Goal: Task Accomplishment & Management: Contribute content

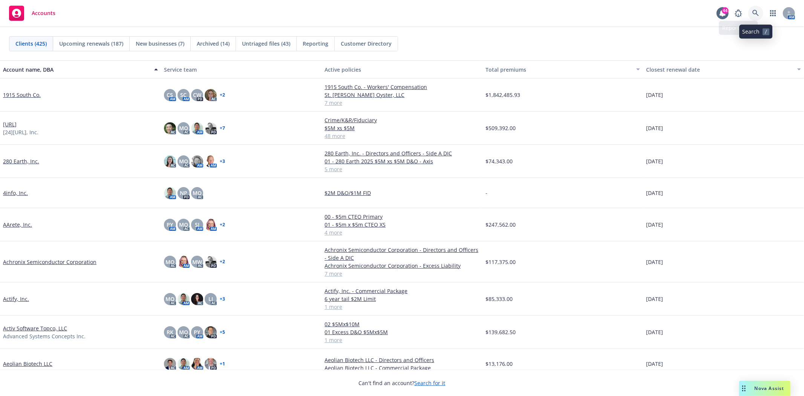
click at [750, 15] on link at bounding box center [755, 13] width 15 height 15
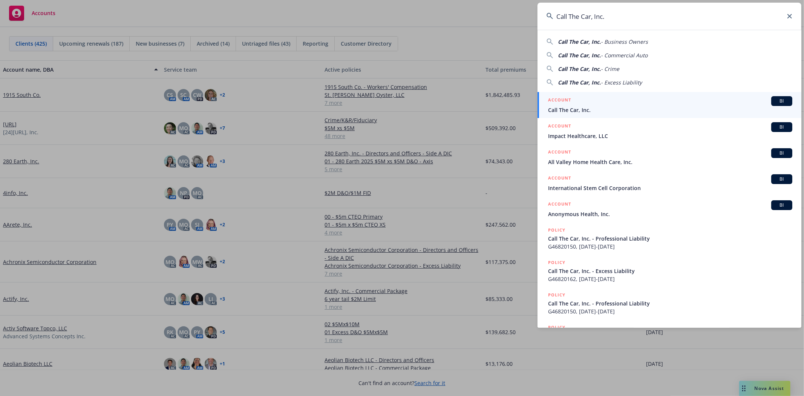
type input "Call The Car, Inc."
click at [574, 111] on span "Call The Car, Inc." at bounding box center [670, 110] width 244 height 8
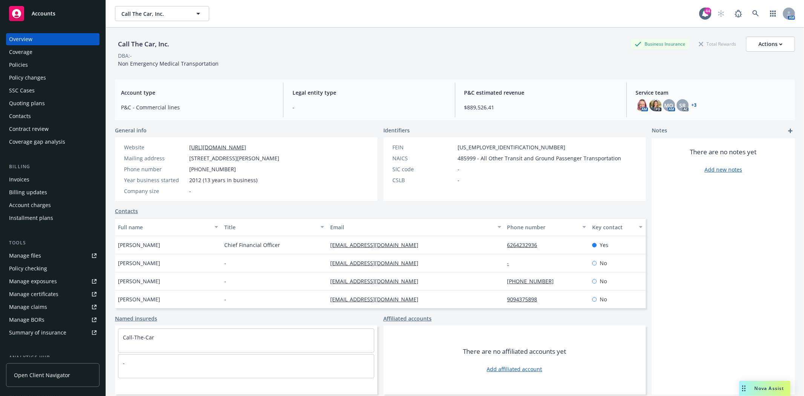
click at [27, 66] on div "Policies" at bounding box center [18, 65] width 19 height 12
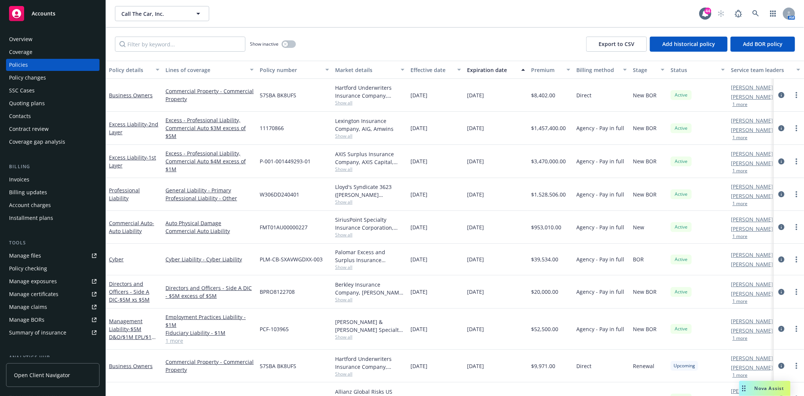
scroll to position [26, 0]
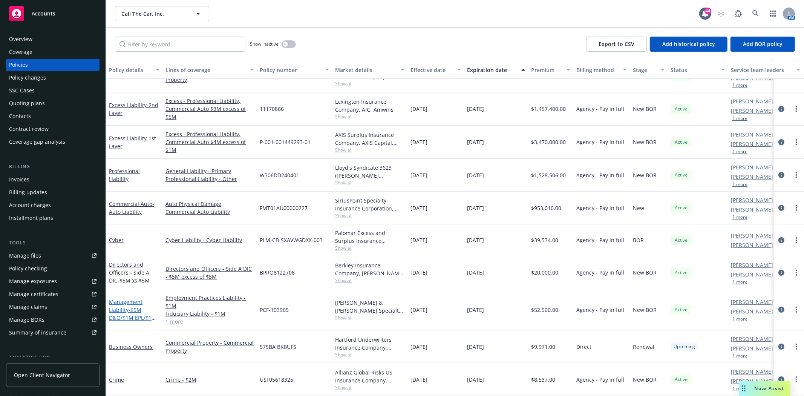
click at [119, 307] on span "- $5M D&O/$1M EPL/$1M FID" at bounding box center [132, 317] width 47 height 23
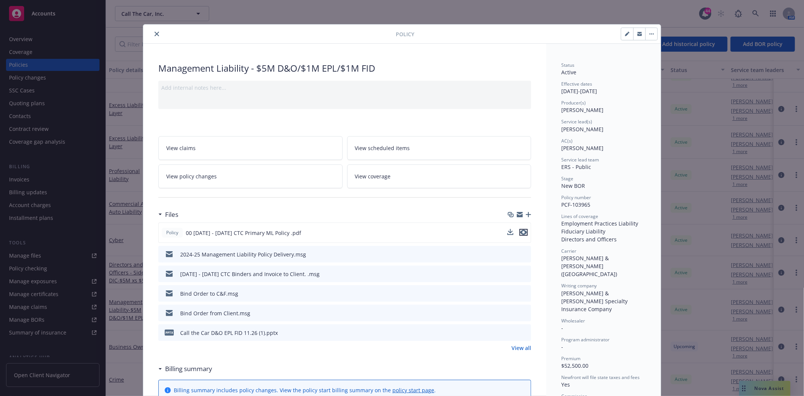
click at [521, 233] on icon "preview file" at bounding box center [523, 232] width 7 height 5
click at [155, 35] on icon "close" at bounding box center [157, 34] width 5 height 5
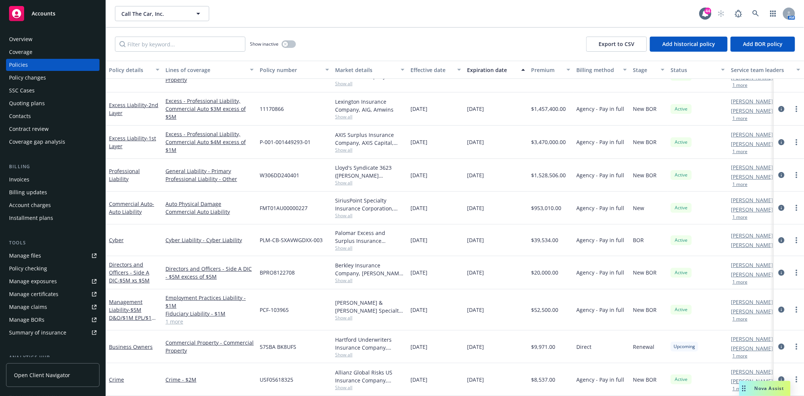
click at [32, 109] on div "Overview Coverage Policies Policy changes SSC Cases Quoting plans Contacts Cont…" at bounding box center [52, 90] width 93 height 115
click at [31, 104] on div "Quoting plans" at bounding box center [27, 103] width 36 height 12
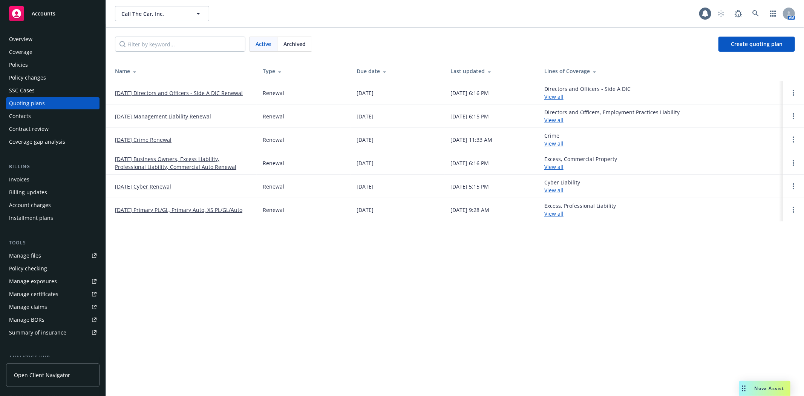
click at [158, 113] on link "[DATE] Management Liability Renewal" at bounding box center [163, 116] width 96 height 8
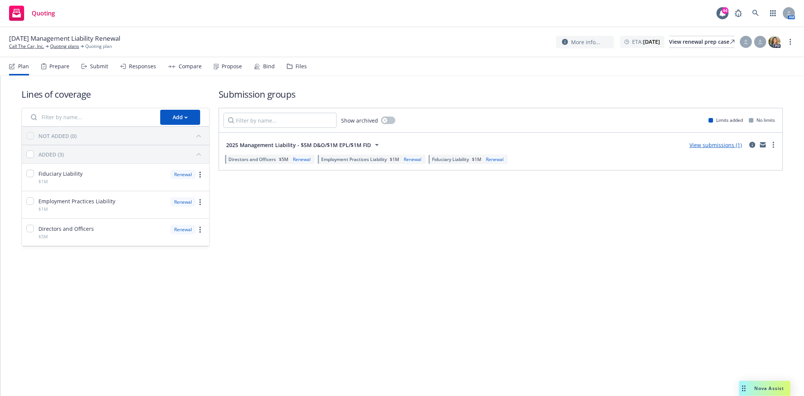
click at [297, 69] on div "Files" at bounding box center [297, 66] width 20 height 18
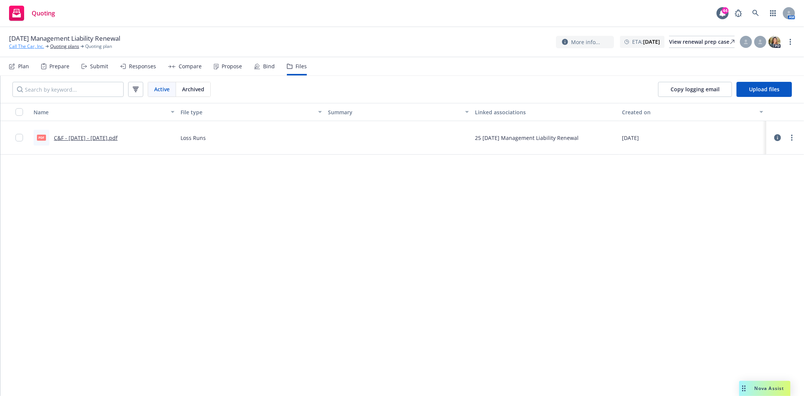
click at [31, 47] on link "Call The Car, Inc." at bounding box center [26, 46] width 35 height 7
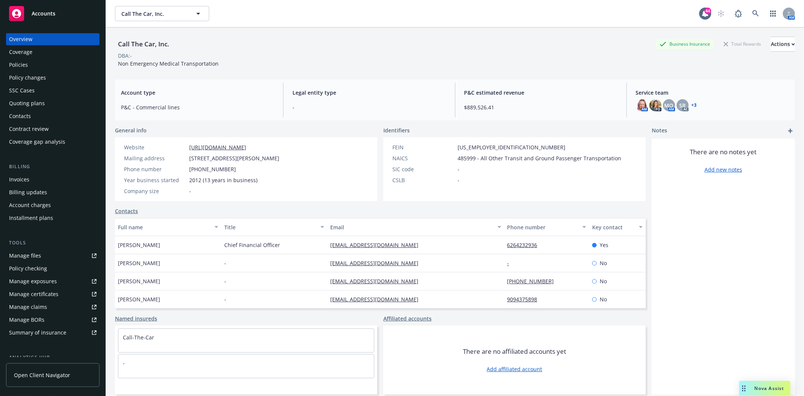
click at [37, 67] on div "Policies" at bounding box center [52, 65] width 87 height 12
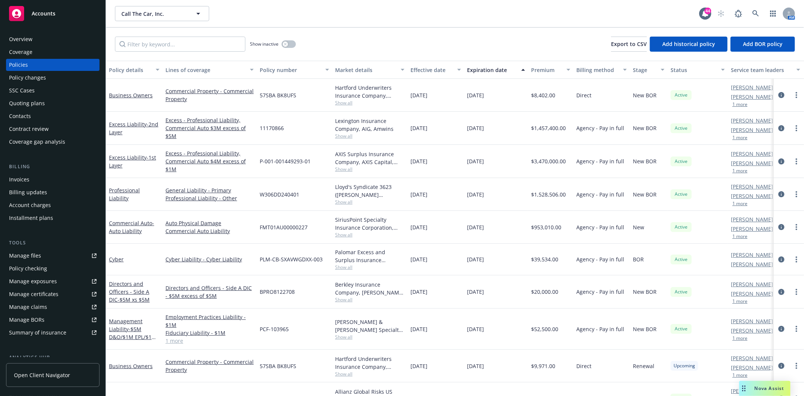
scroll to position [26, 0]
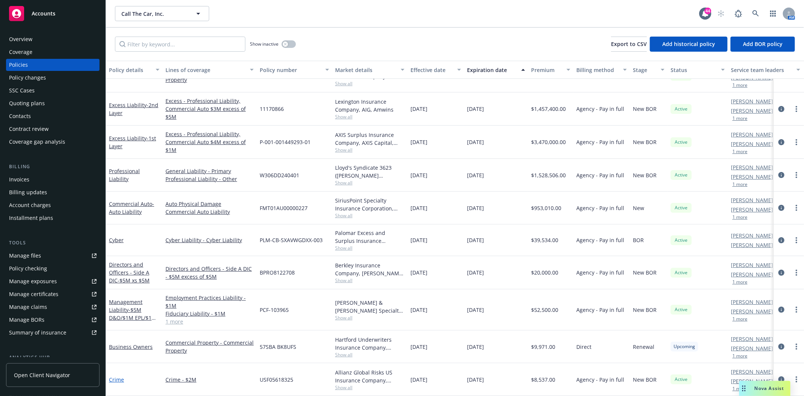
click at [119, 376] on link "Crime" at bounding box center [116, 379] width 15 height 7
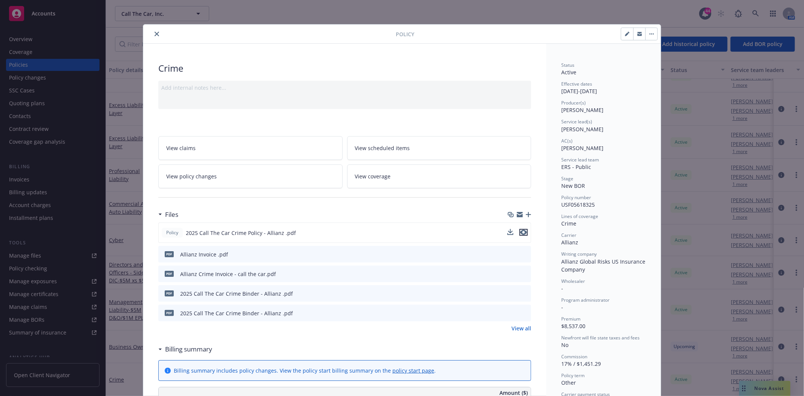
click at [522, 234] on icon "preview file" at bounding box center [523, 232] width 7 height 5
click at [155, 34] on icon "close" at bounding box center [157, 34] width 5 height 5
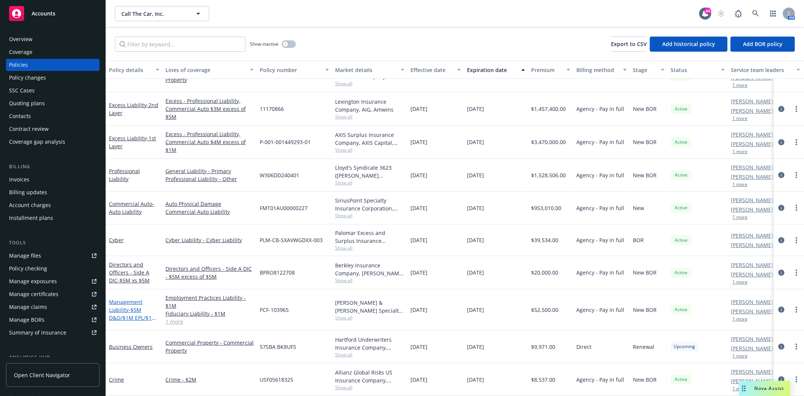
click at [122, 304] on link "Management Liability - $5M D&O/$1M EPL/$1M FID" at bounding box center [132, 313] width 47 height 31
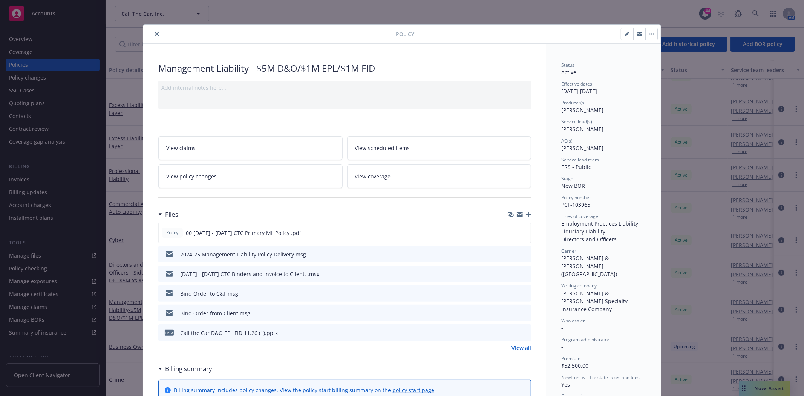
click at [521, 254] on icon "preview file" at bounding box center [523, 253] width 7 height 5
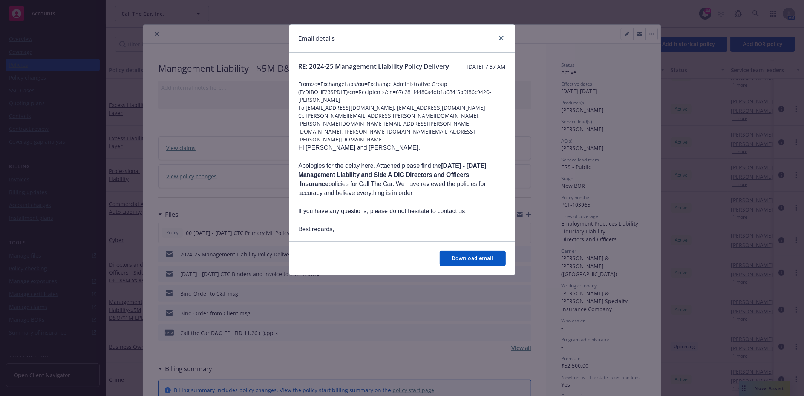
click at [505, 32] on div "Email details" at bounding box center [401, 38] width 225 height 28
click at [500, 38] on icon "close" at bounding box center [501, 38] width 5 height 5
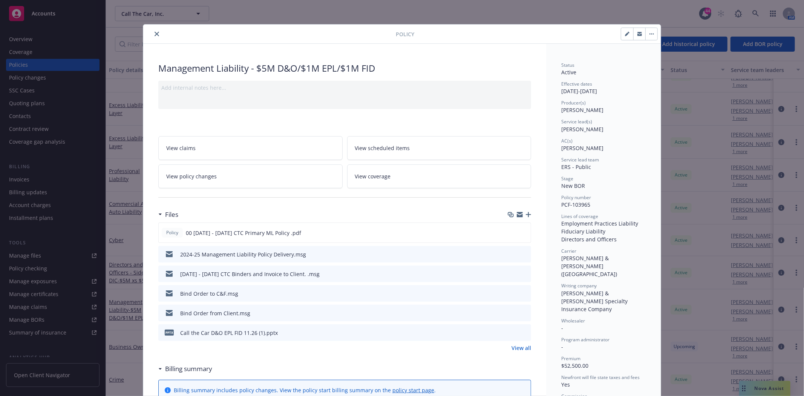
click at [155, 32] on icon "close" at bounding box center [157, 34] width 5 height 5
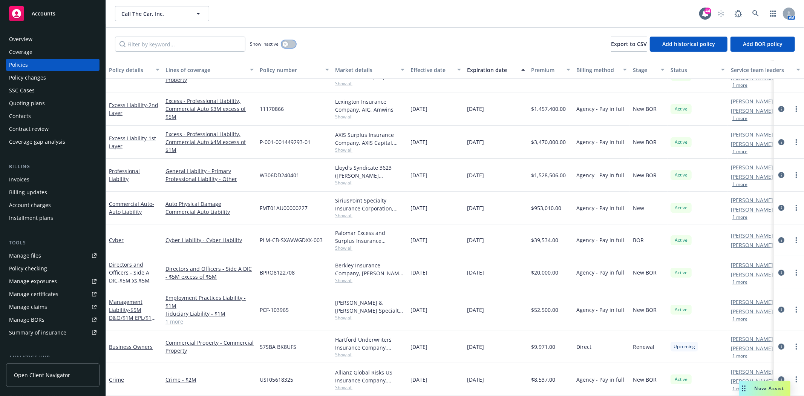
click at [292, 44] on button "button" at bounding box center [289, 44] width 14 height 8
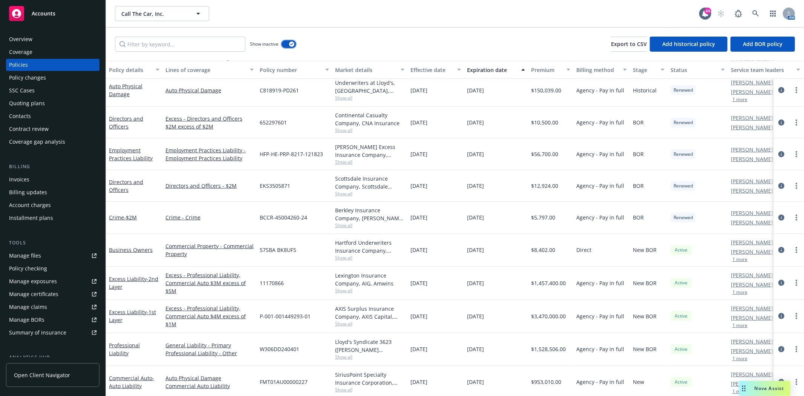
scroll to position [470, 0]
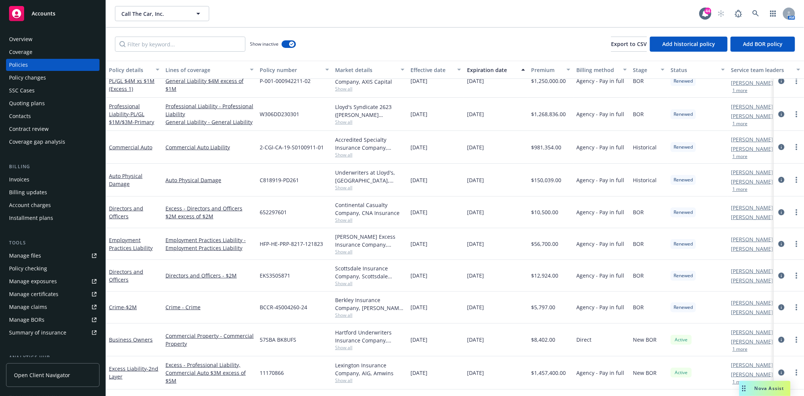
click at [342, 222] on span "Show all" at bounding box center [369, 220] width 69 height 6
click at [296, 47] on div "Show inactive Export to CSV Add historical policy Add BOR policy" at bounding box center [455, 44] width 698 height 33
click at [292, 44] on icon "button" at bounding box center [291, 44] width 3 height 2
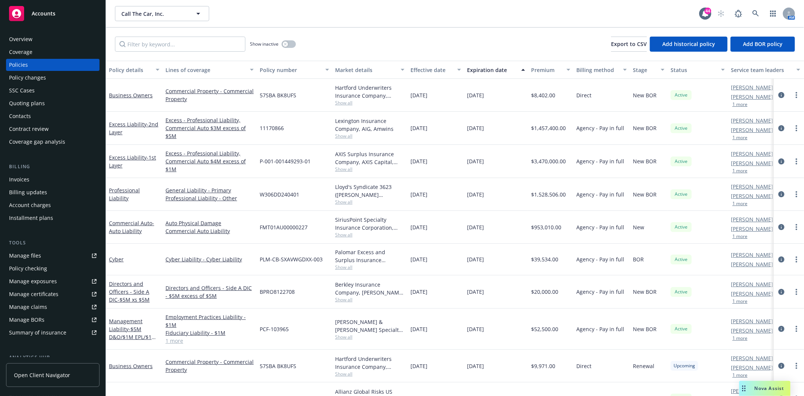
click at [35, 106] on div "Quoting plans" at bounding box center [27, 103] width 36 height 12
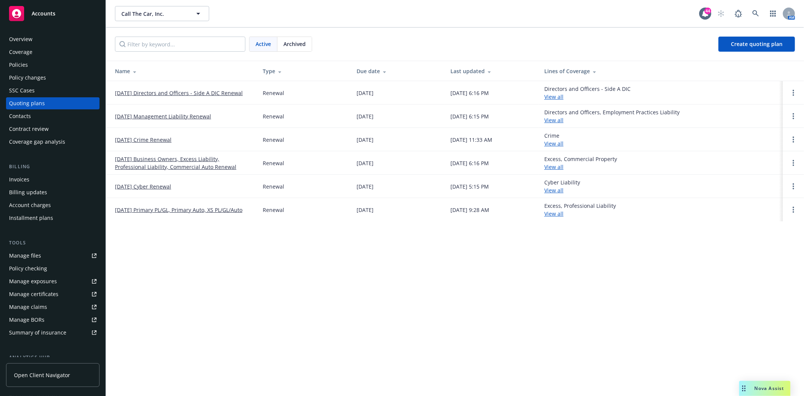
click at [159, 92] on link "12/18/25 Directors and Officers - Side A DIC Renewal" at bounding box center [179, 93] width 128 height 8
click at [150, 114] on link "[DATE] Management Liability Renewal" at bounding box center [163, 116] width 96 height 8
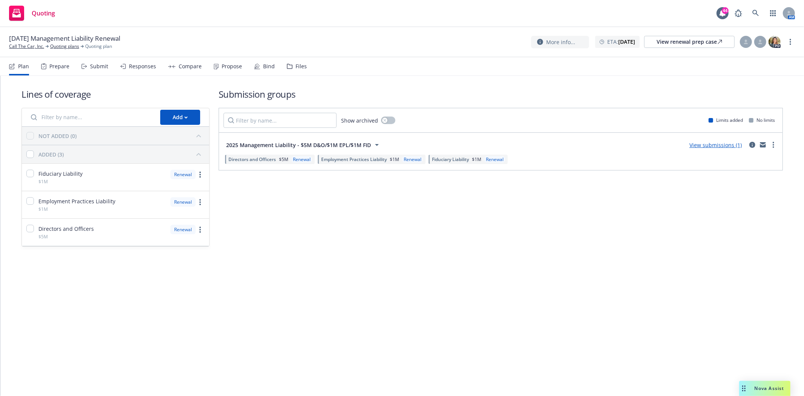
click at [295, 66] on div "Files" at bounding box center [300, 66] width 11 height 6
click at [65, 46] on link "Quoting plans" at bounding box center [64, 46] width 29 height 7
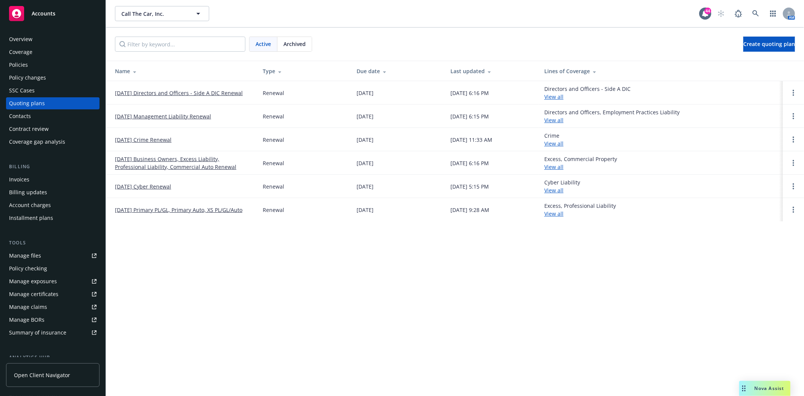
click at [144, 140] on link "[DATE] Crime Renewal" at bounding box center [143, 140] width 57 height 8
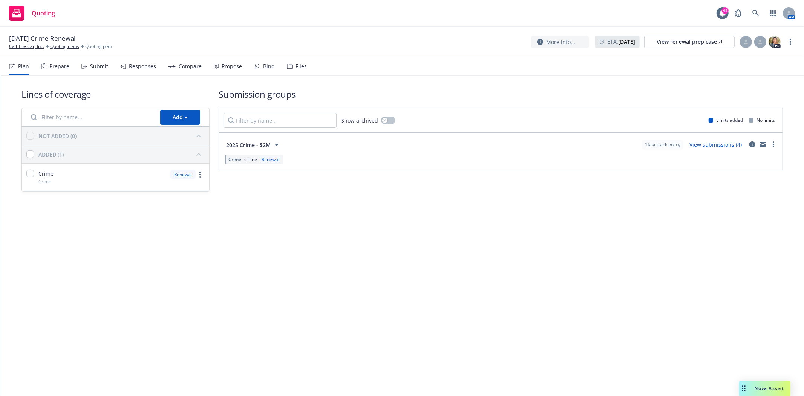
click at [295, 67] on div "Files" at bounding box center [300, 66] width 11 height 6
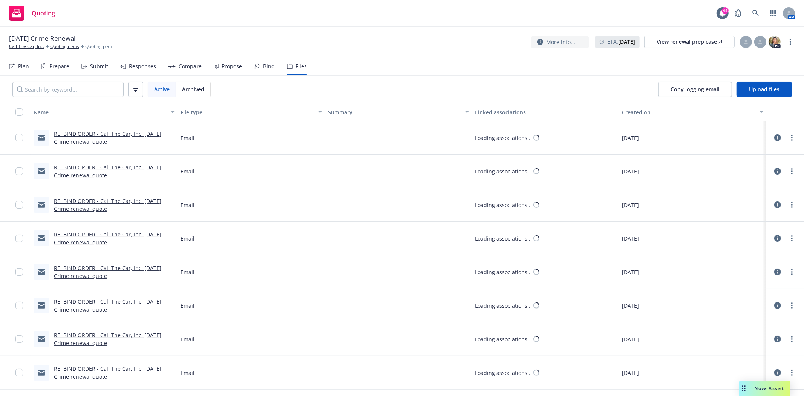
click at [102, 134] on link "RE: BIND ORDER - Call The Car, Inc. [DATE] Crime renewal quote" at bounding box center [107, 137] width 107 height 15
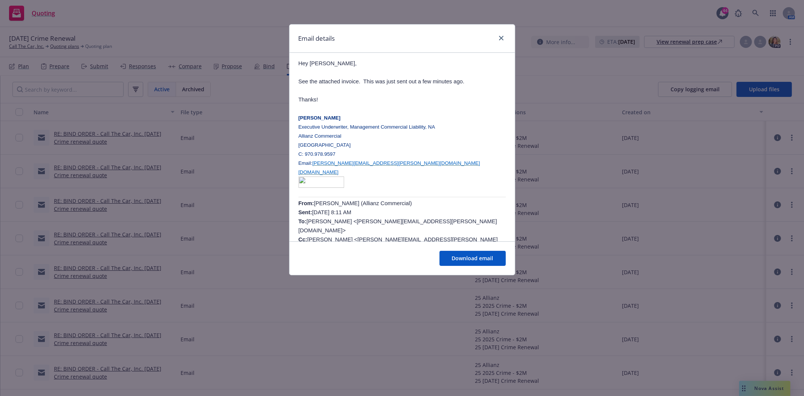
scroll to position [167, 0]
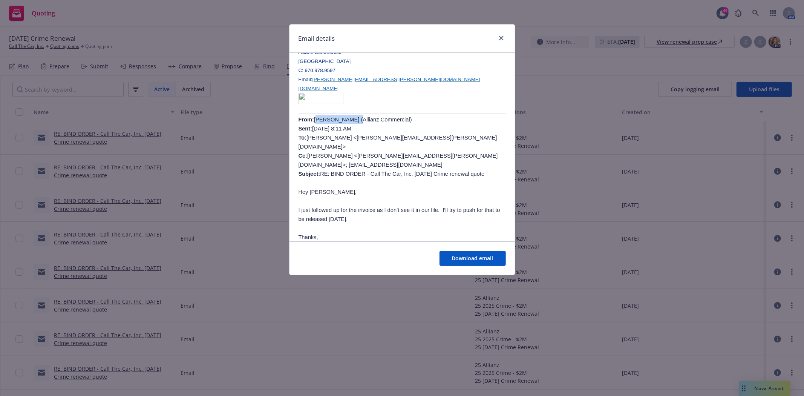
drag, startPoint x: 313, startPoint y: 119, endPoint x: 347, endPoint y: 122, distance: 34.1
click at [347, 122] on span "Conway, Daniel (Allianz Commercial) Sent: Monday, June 2, 2025 8:11 AM To: Mike…" at bounding box center [397, 146] width 199 height 60
copy span "Conway, Daniel"
click at [502, 39] on icon "close" at bounding box center [501, 38] width 5 height 5
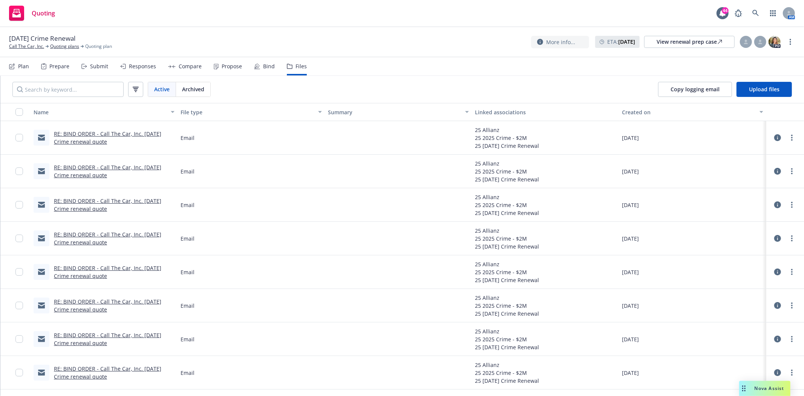
click at [84, 133] on link "RE: BIND ORDER - Call The Car, Inc. 05/22/2025 Crime renewal quote" at bounding box center [107, 137] width 107 height 15
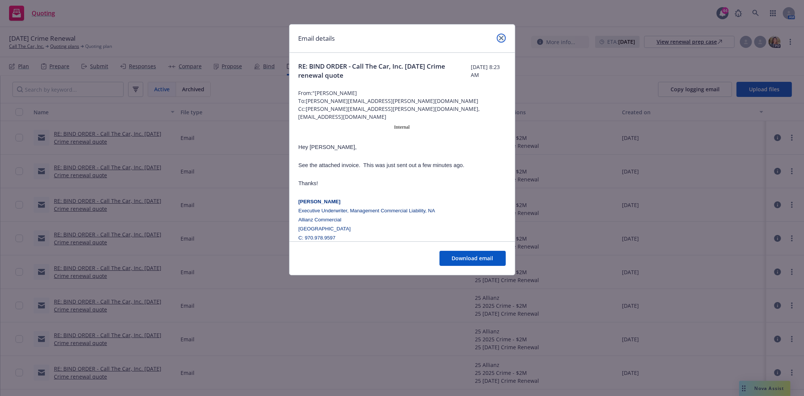
click at [503, 38] on link "close" at bounding box center [501, 38] width 9 height 9
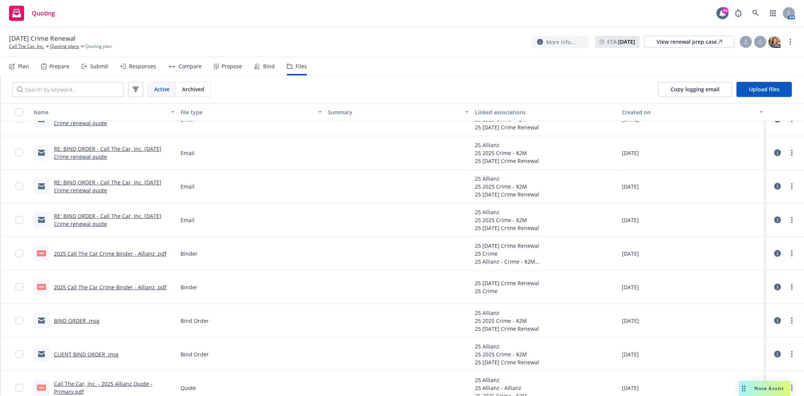
scroll to position [335, 0]
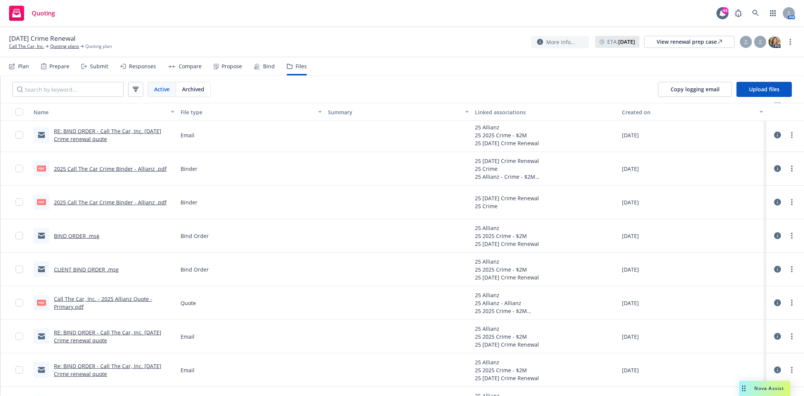
click at [69, 236] on link "BIND ORDER .msg" at bounding box center [77, 235] width 46 height 7
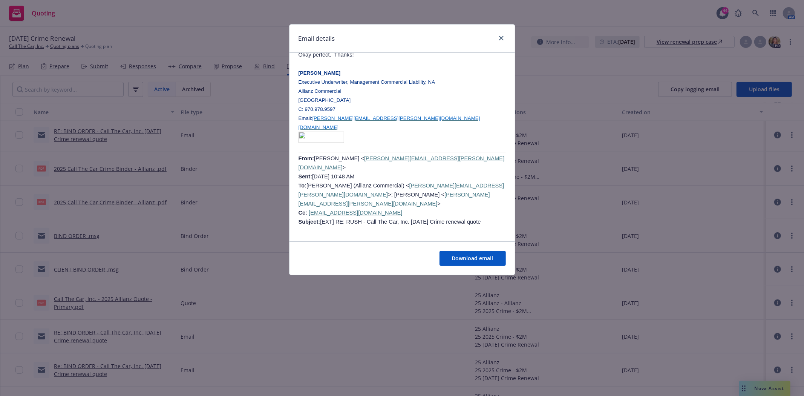
scroll to position [502, 0]
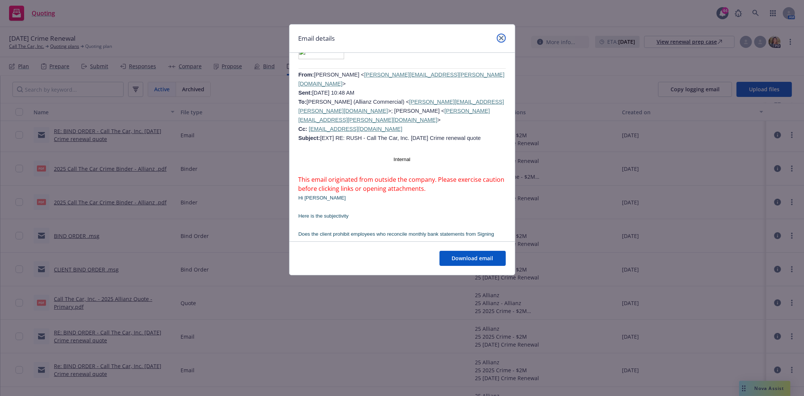
click at [500, 39] on icon "close" at bounding box center [501, 38] width 5 height 5
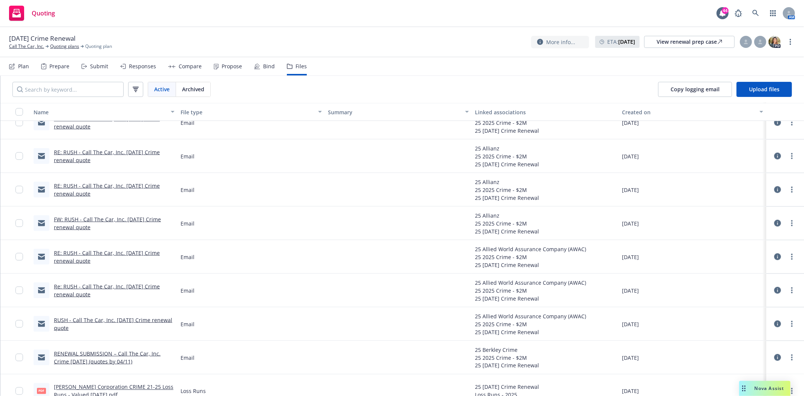
scroll to position [956, 0]
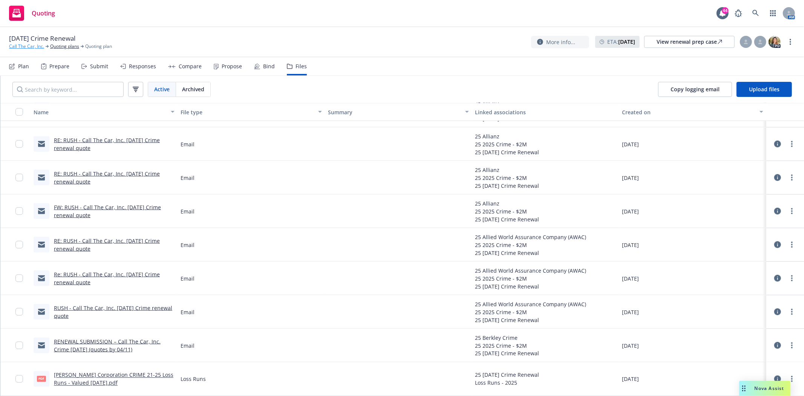
click at [28, 46] on link "Call The Car, Inc." at bounding box center [26, 46] width 35 height 7
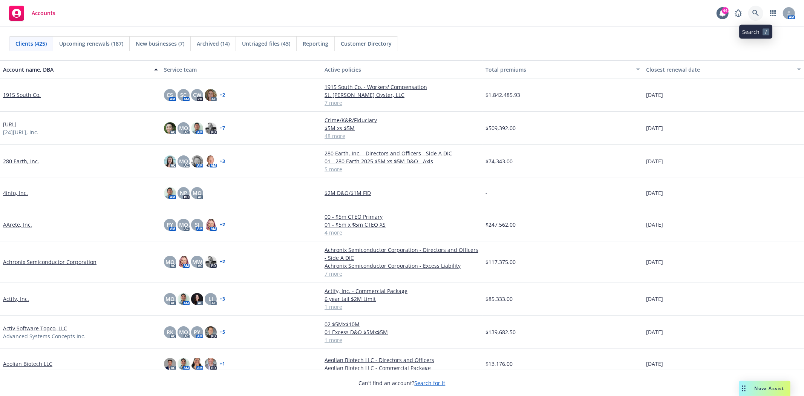
click at [759, 13] on icon at bounding box center [755, 13] width 7 height 7
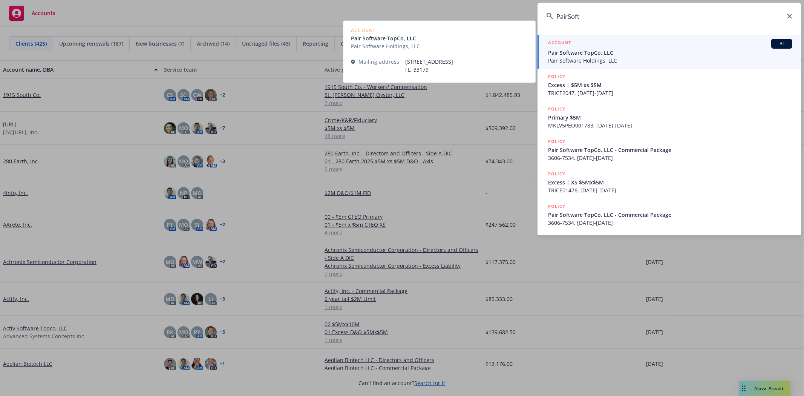
type input "PairSoft"
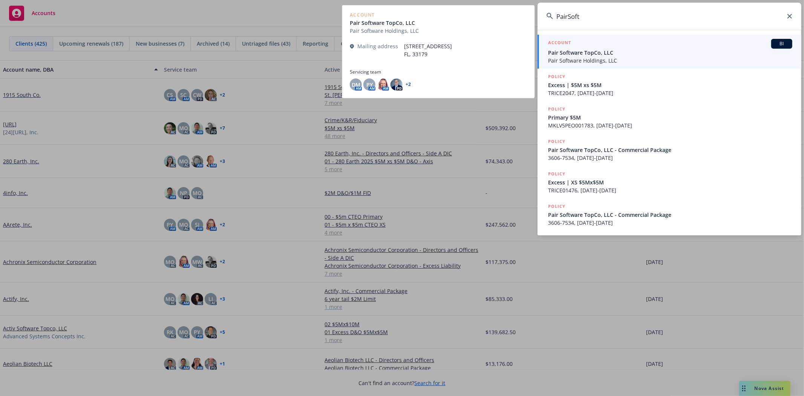
click at [564, 53] on span "Pair Software TopCo, LLC" at bounding box center [670, 53] width 244 height 8
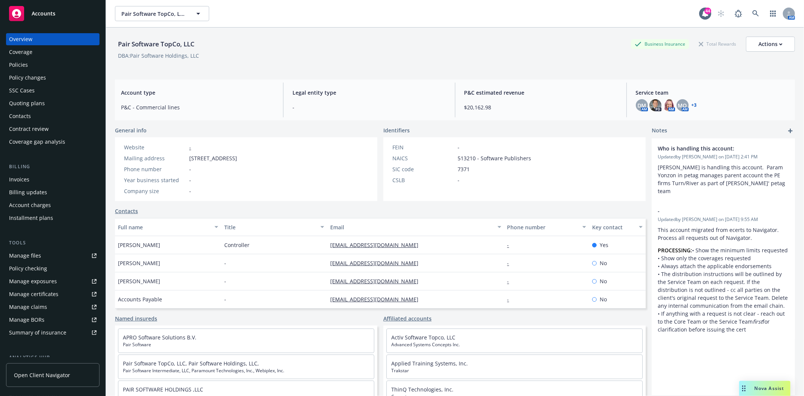
click at [21, 66] on div "Policies" at bounding box center [18, 65] width 19 height 12
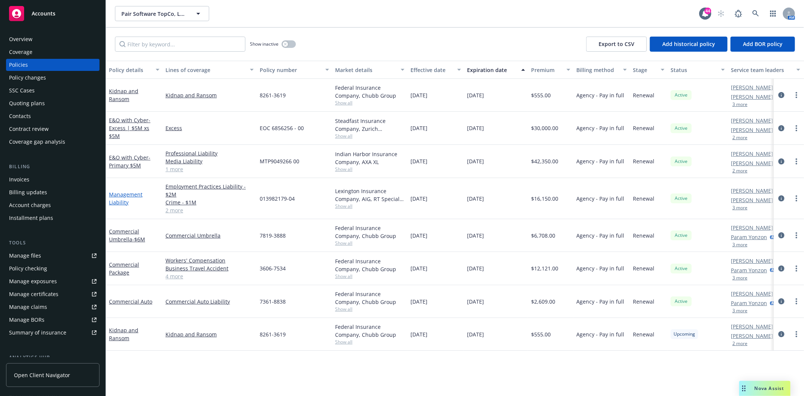
click at [119, 193] on link "Management Liability" at bounding box center [126, 198] width 34 height 15
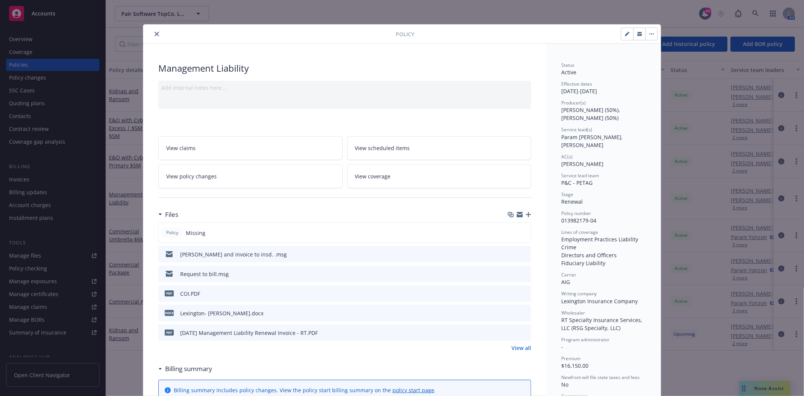
click at [511, 313] on icon "download file" at bounding box center [511, 312] width 6 height 6
click at [155, 32] on icon "close" at bounding box center [157, 34] width 5 height 5
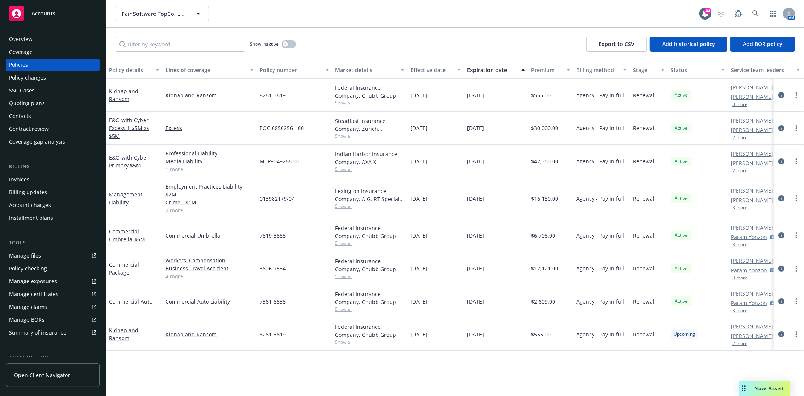
click at [22, 102] on div "Quoting plans" at bounding box center [27, 103] width 36 height 12
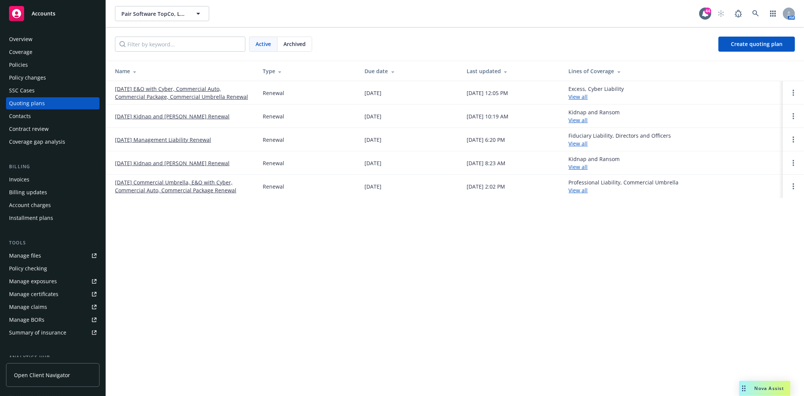
click at [150, 140] on link "09/01/25 Management Liability Renewal" at bounding box center [163, 140] width 96 height 8
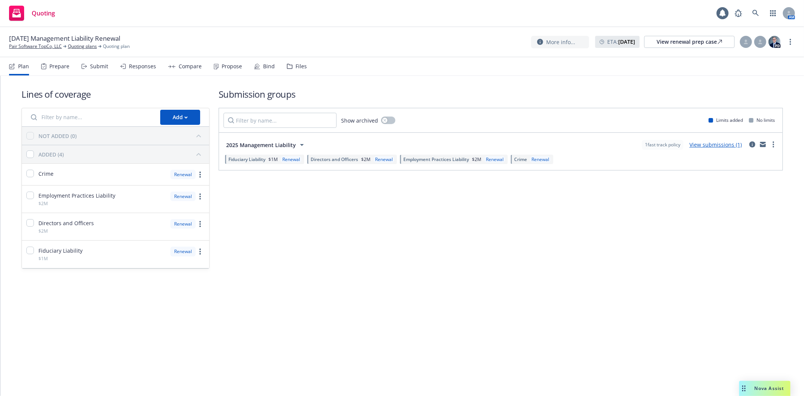
click at [295, 67] on div "Files" at bounding box center [300, 66] width 11 height 6
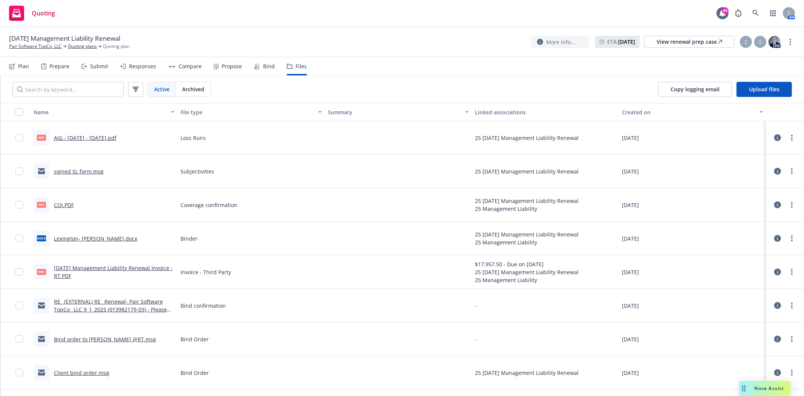
scroll to position [84, 0]
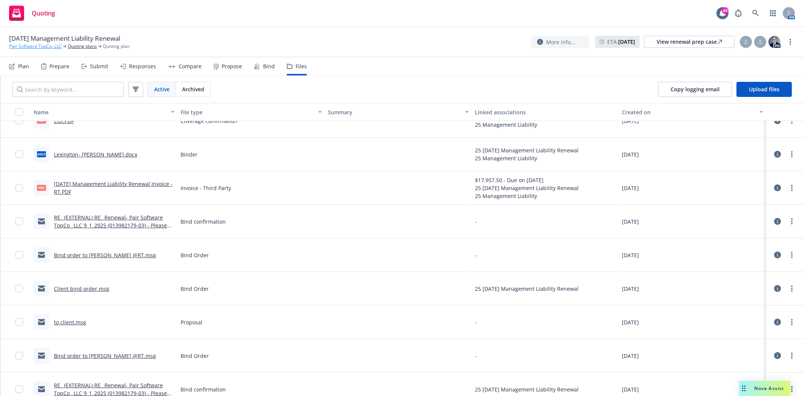
click at [40, 46] on link "Pair Software TopCo, LLC" at bounding box center [35, 46] width 53 height 7
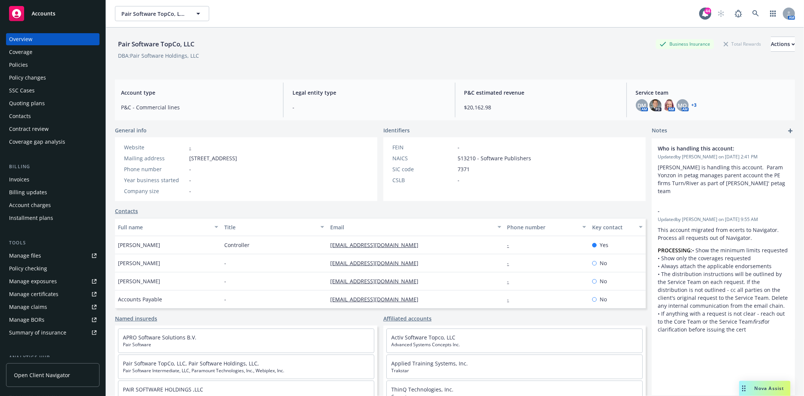
click at [38, 65] on div "Policies" at bounding box center [52, 65] width 87 height 12
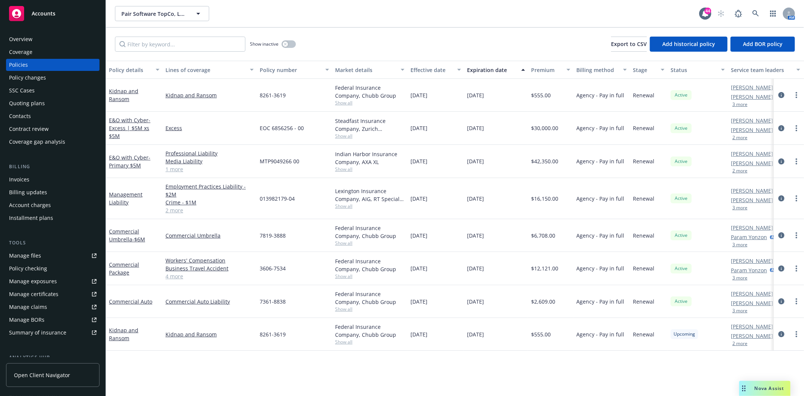
click at [338, 207] on span "Show all" at bounding box center [369, 206] width 69 height 6
click at [38, 103] on div "Quoting plans" at bounding box center [27, 103] width 36 height 12
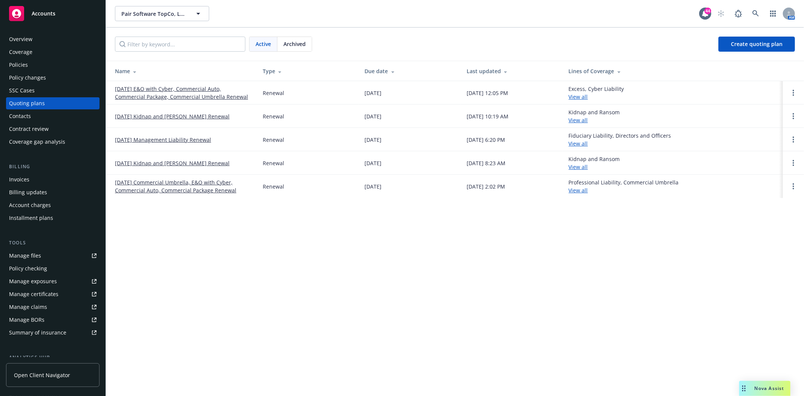
click at [138, 139] on link "[DATE] Management Liability Renewal" at bounding box center [163, 140] width 96 height 8
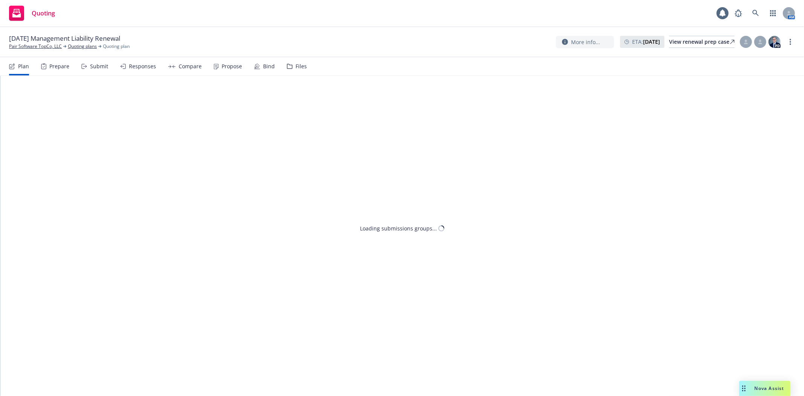
click at [298, 66] on div "Files" at bounding box center [300, 66] width 11 height 6
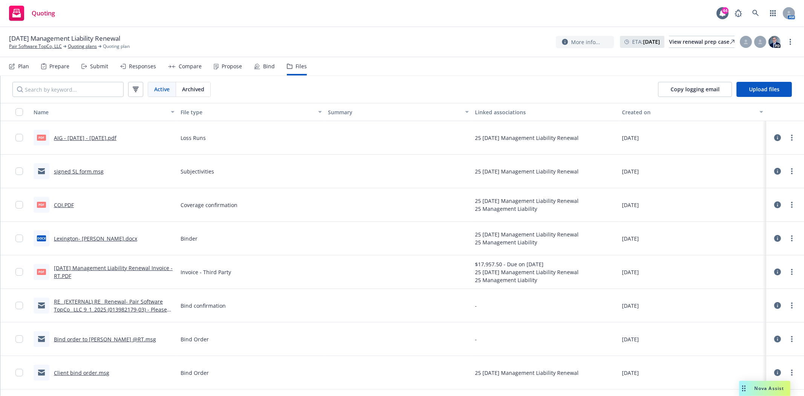
scroll to position [84, 0]
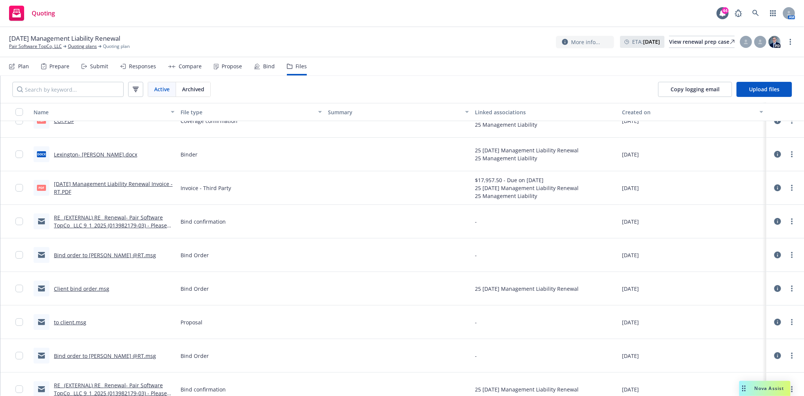
click at [84, 219] on link "RE_ (EXTERNAL) RE_ Renewal- Pair Software TopCo_ LLC 9_1_2025 (013982179-03) - …" at bounding box center [110, 225] width 113 height 23
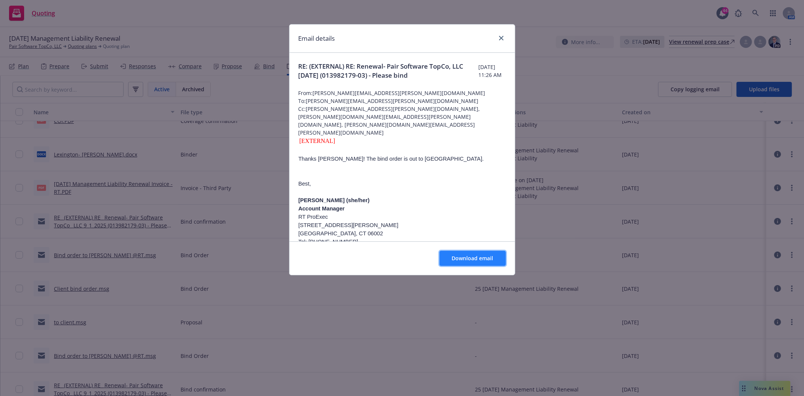
click at [470, 262] on span "Download email" at bounding box center [472, 257] width 41 height 7
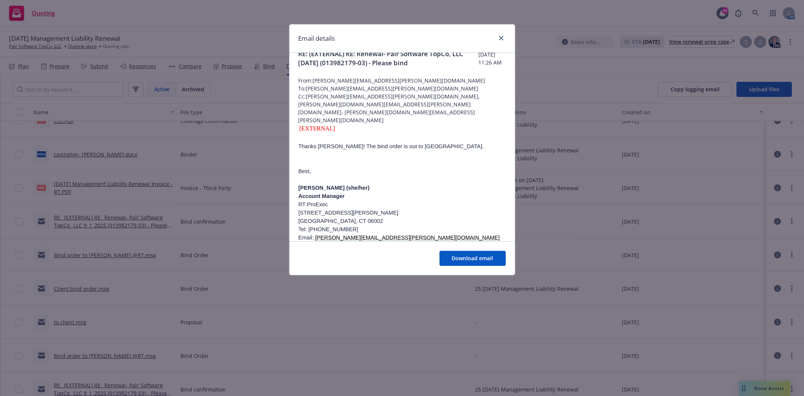
scroll to position [0, 0]
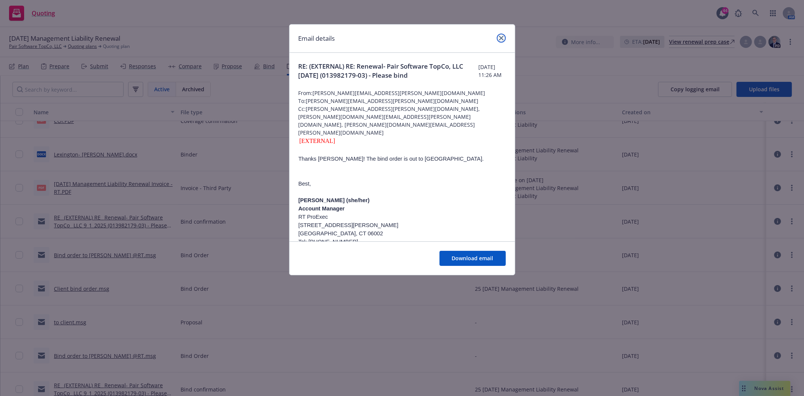
click at [504, 36] on link "close" at bounding box center [501, 38] width 9 height 9
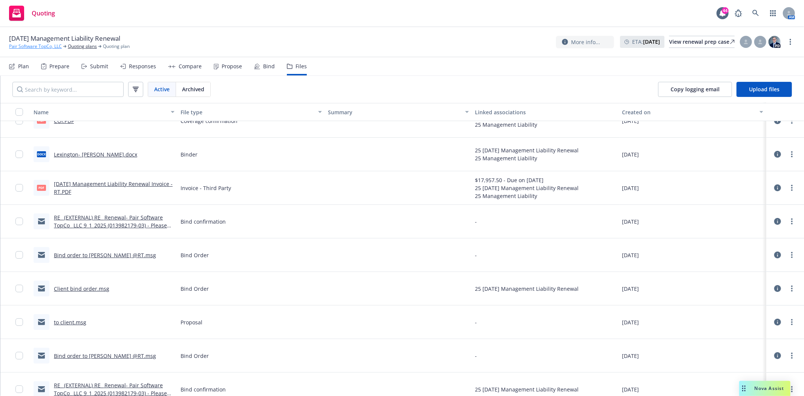
click at [28, 45] on link "Pair Software TopCo, LLC" at bounding box center [35, 46] width 53 height 7
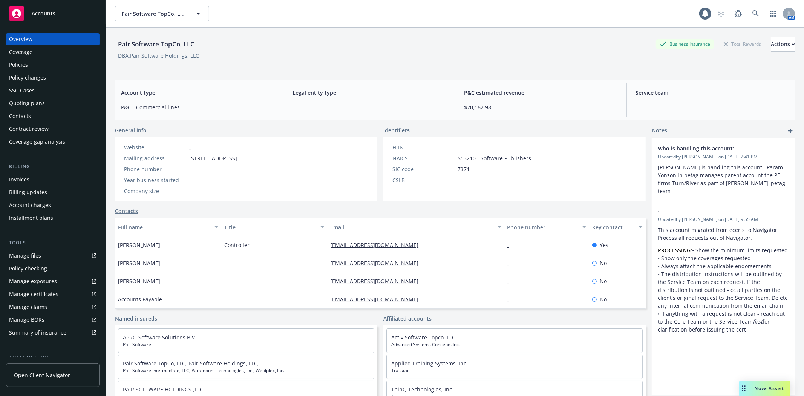
click at [18, 65] on div "Policies" at bounding box center [18, 65] width 19 height 12
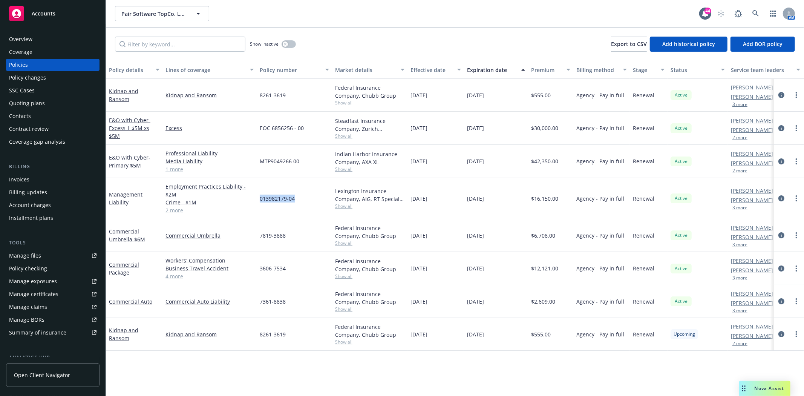
drag, startPoint x: 295, startPoint y: 199, endPoint x: 259, endPoint y: 198, distance: 36.6
click at [259, 198] on div "013982179-04" at bounding box center [294, 198] width 75 height 41
copy span "013982179-04"
click at [756, 14] on icon at bounding box center [755, 13] width 6 height 6
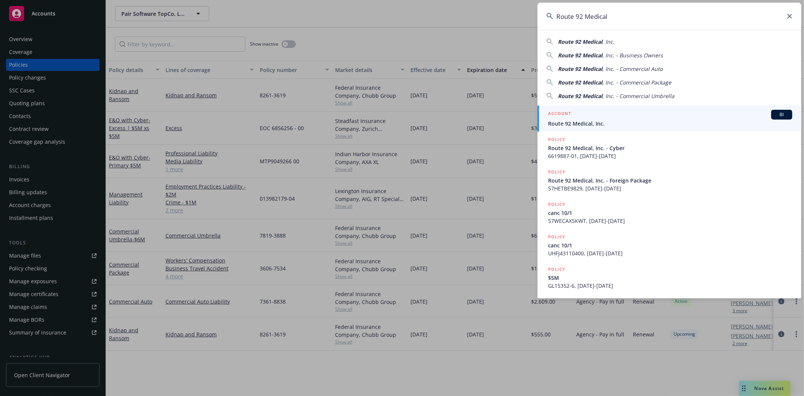
type input "Route 92 Medical"
click at [584, 122] on span "Route 92 Medical, Inc." at bounding box center [670, 123] width 244 height 8
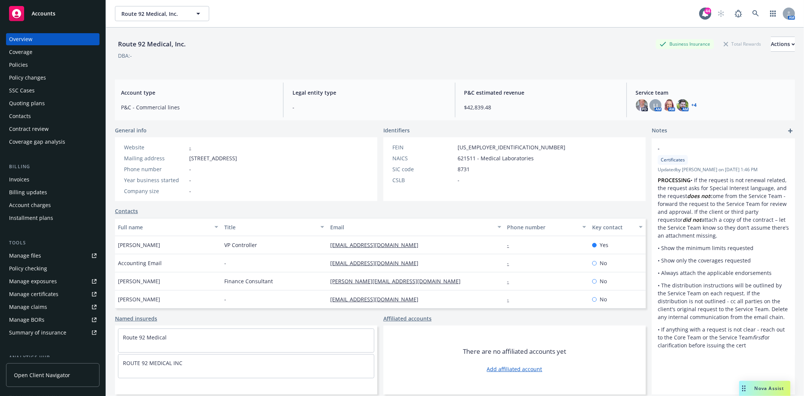
click at [17, 104] on div "Quoting plans" at bounding box center [27, 103] width 36 height 12
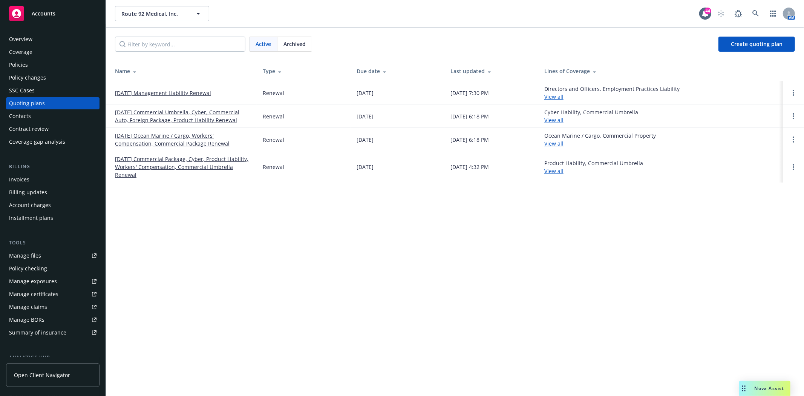
click at [136, 92] on link "[DATE] Management Liability Renewal" at bounding box center [163, 93] width 96 height 8
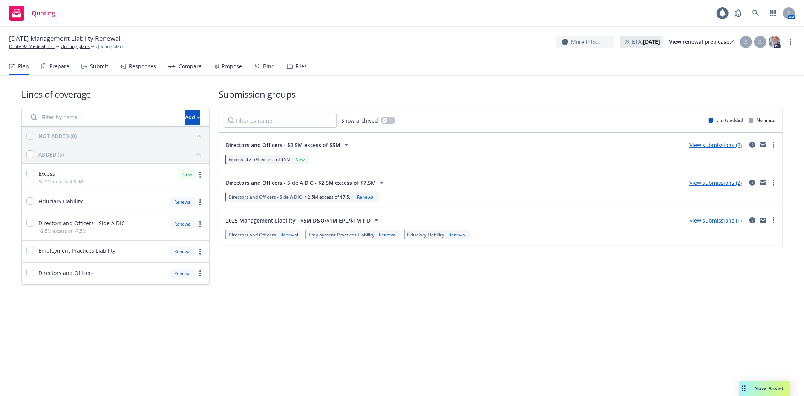
click at [298, 66] on div "Files" at bounding box center [300, 66] width 11 height 6
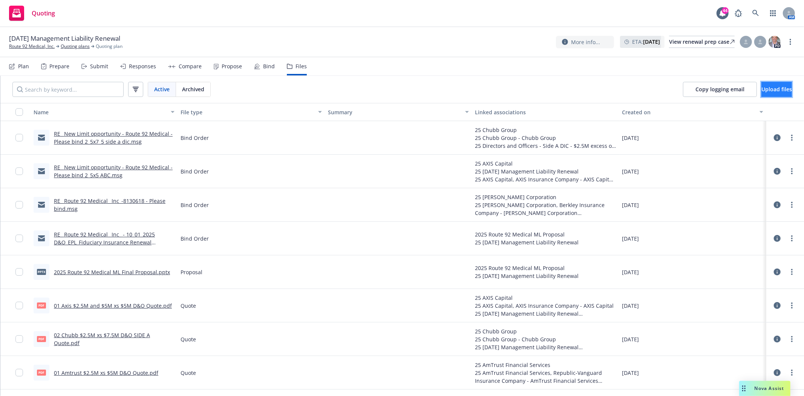
click at [761, 88] on span "Upload files" at bounding box center [776, 89] width 31 height 7
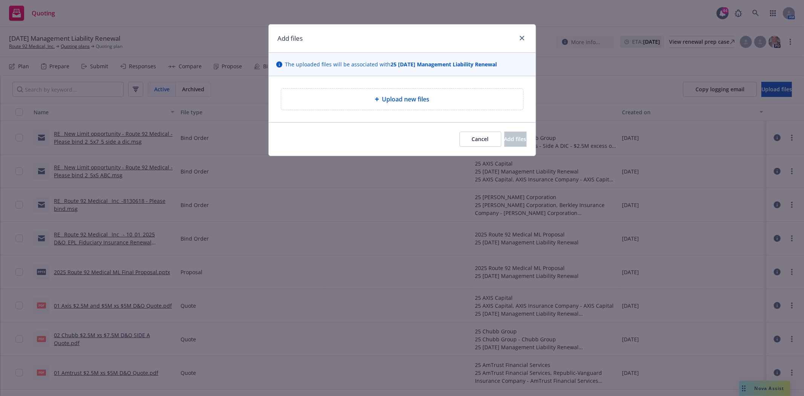
click at [390, 100] on span "Upload new files" at bounding box center [405, 99] width 47 height 9
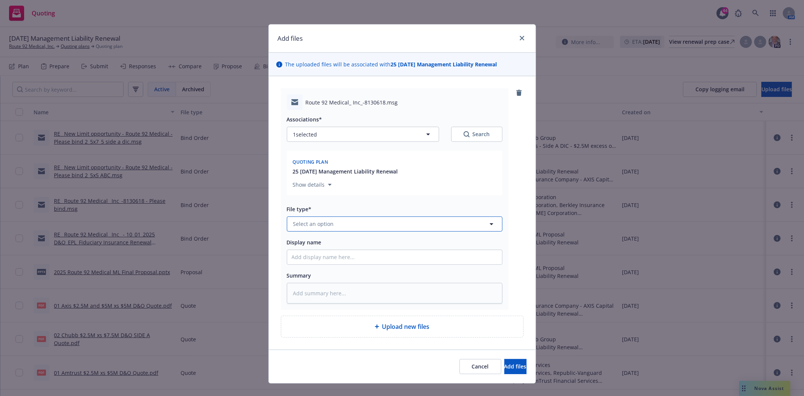
click at [341, 223] on button "Select an option" at bounding box center [395, 223] width 216 height 15
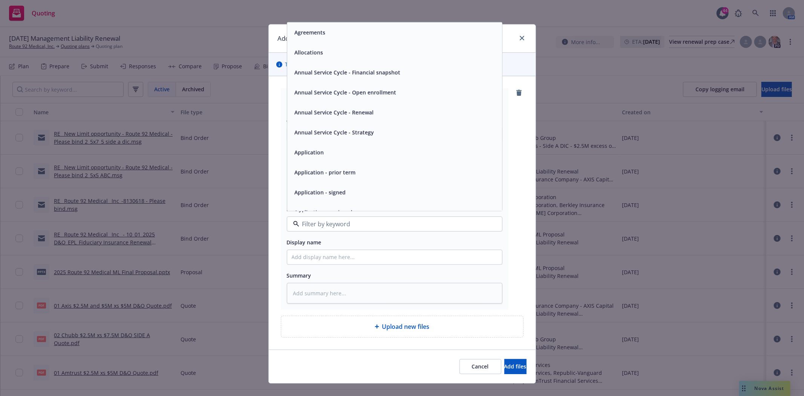
type input "v"
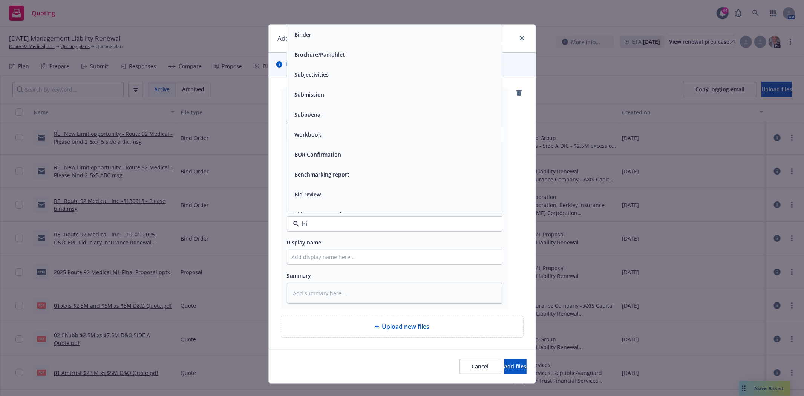
type input "bin"
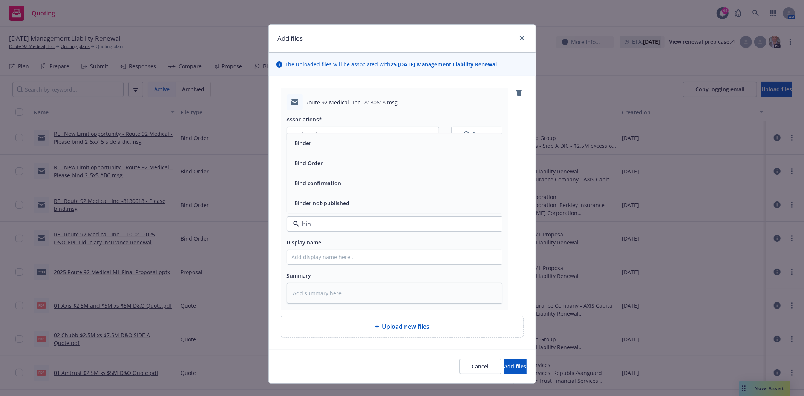
click at [315, 140] on div "Binder" at bounding box center [395, 143] width 206 height 11
click at [309, 258] on input "Display name" at bounding box center [394, 257] width 215 height 14
click at [318, 265] on div at bounding box center [395, 256] width 216 height 15
click at [311, 259] on input "Display name" at bounding box center [394, 257] width 215 height 14
type textarea "x"
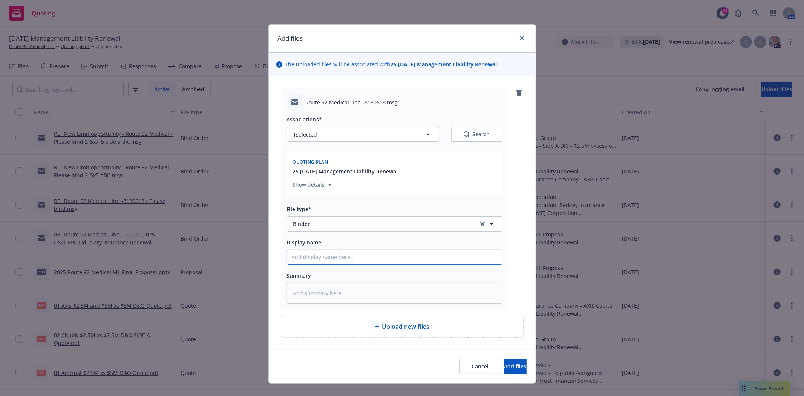
type input "B"
type textarea "x"
type input "Be"
type textarea "x"
type input "Ber"
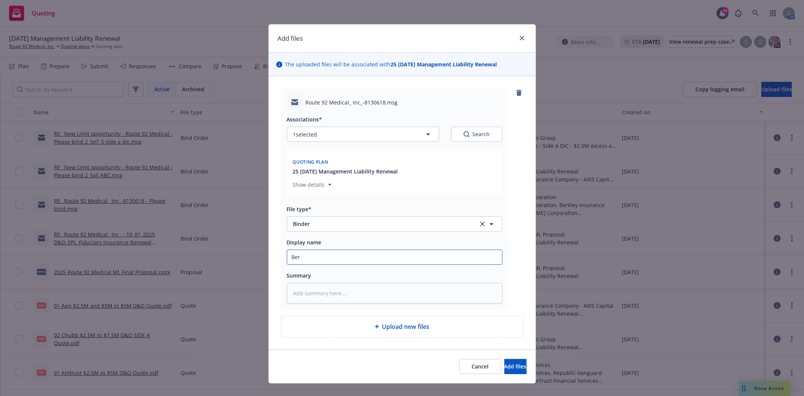
type textarea "x"
type input "Berk"
type textarea "x"
type input "Berke"
type textarea "x"
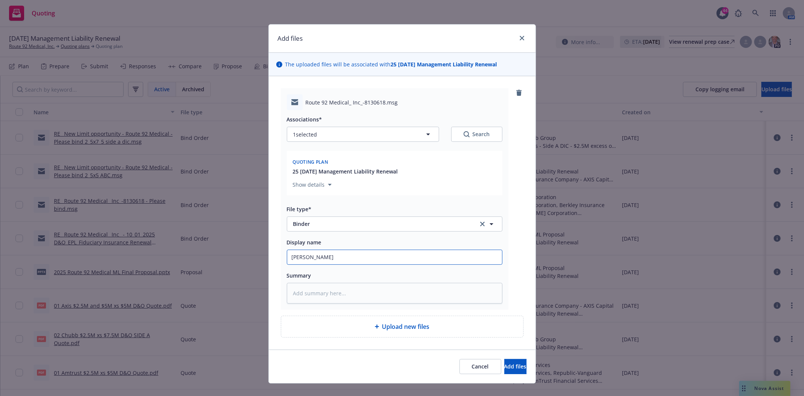
type input "Berk"
type textarea "x"
type input "Berkl"
type textarea "x"
type input "Berkle"
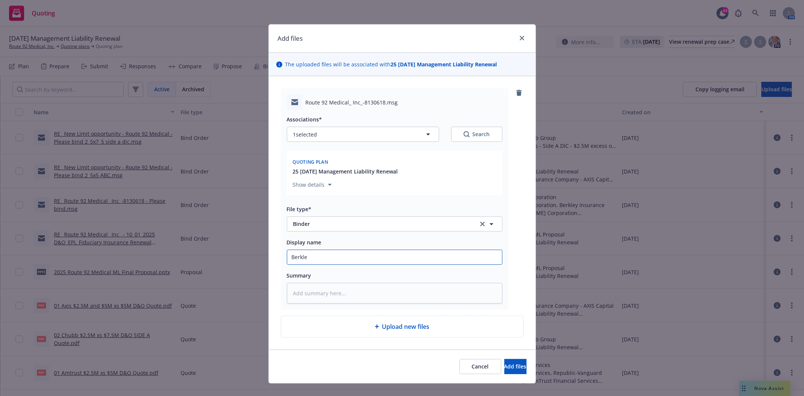
type textarea "x"
type input "Berkley"
click at [504, 366] on span "Add files" at bounding box center [515, 366] width 22 height 7
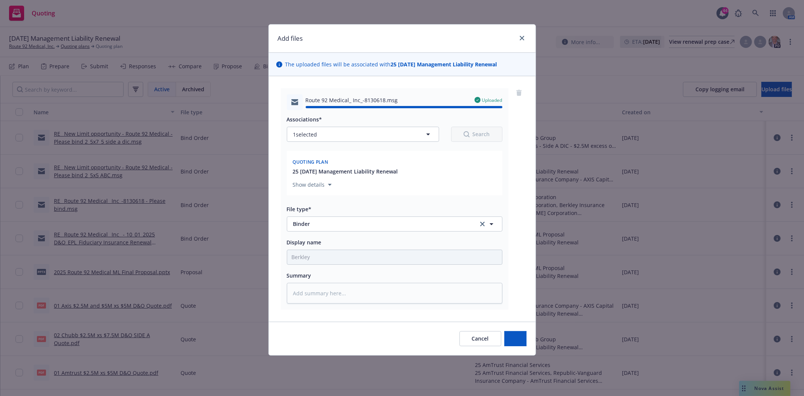
type textarea "x"
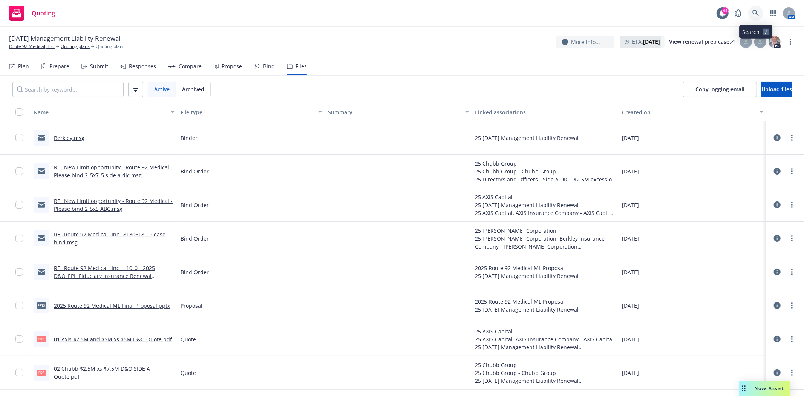
click at [758, 12] on icon at bounding box center [755, 13] width 7 height 7
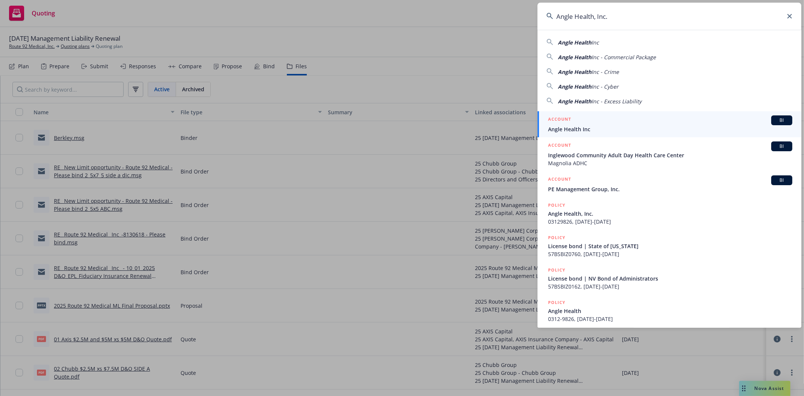
type input "Angle Health, Inc."
click at [577, 125] on div "ACCOUNT BI" at bounding box center [670, 120] width 244 height 10
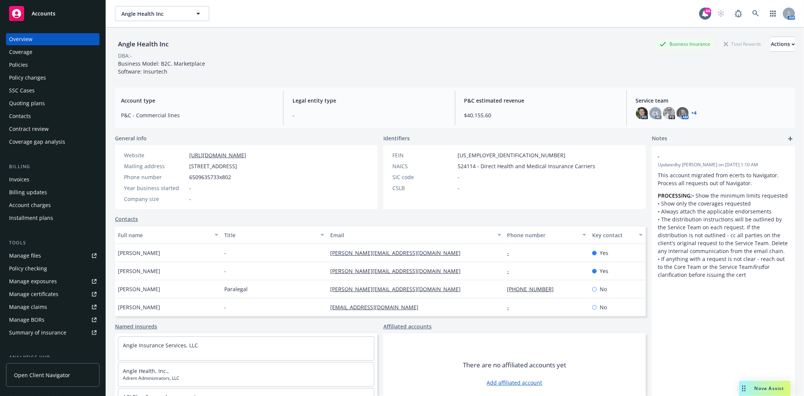
click at [21, 102] on div "Quoting plans" at bounding box center [27, 103] width 36 height 12
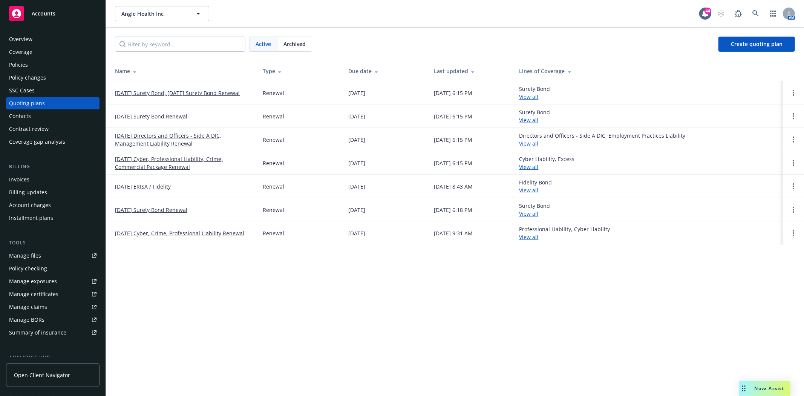
click at [138, 137] on link "[DATE] Directors and Officers - Side A DIC, Management Liability Renewal" at bounding box center [183, 140] width 136 height 16
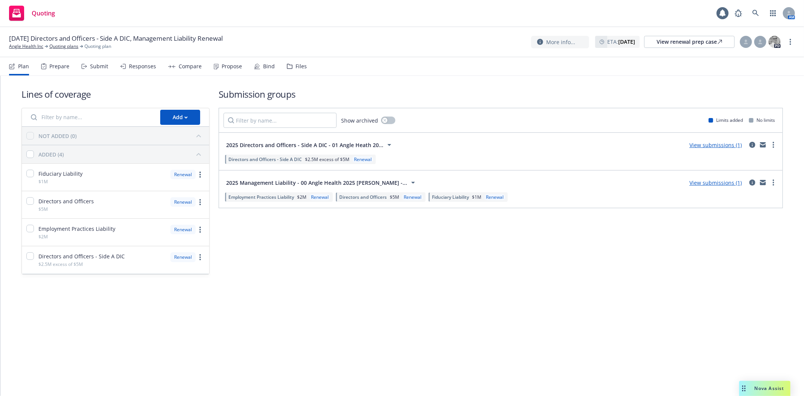
click at [295, 69] on div "Files" at bounding box center [297, 66] width 20 height 18
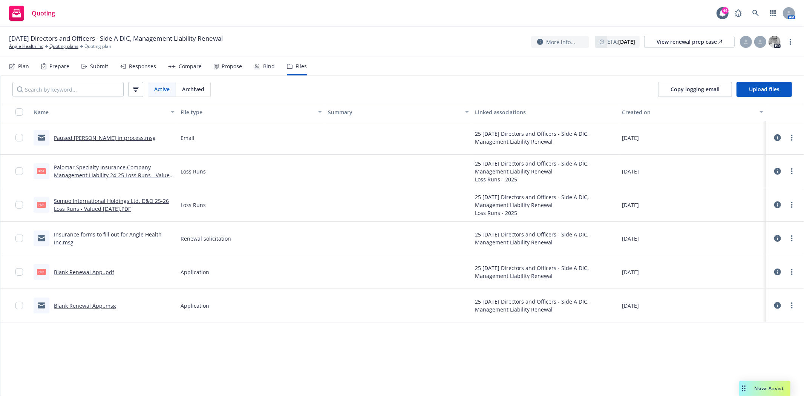
click at [110, 136] on link "Paused [PERSON_NAME] in process.msg" at bounding box center [105, 137] width 102 height 7
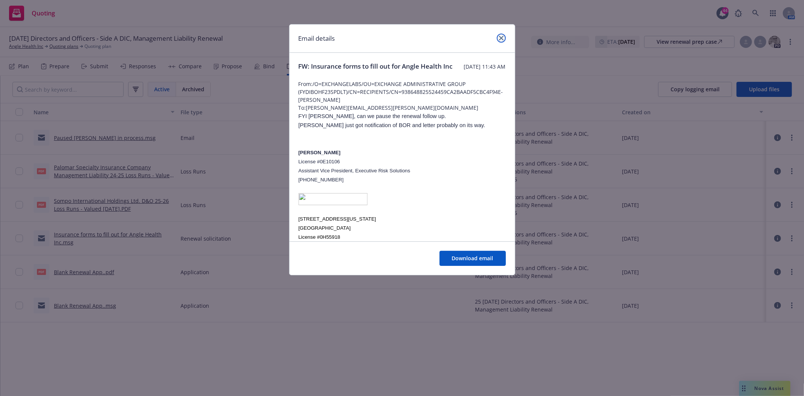
click at [500, 36] on icon "close" at bounding box center [501, 38] width 5 height 5
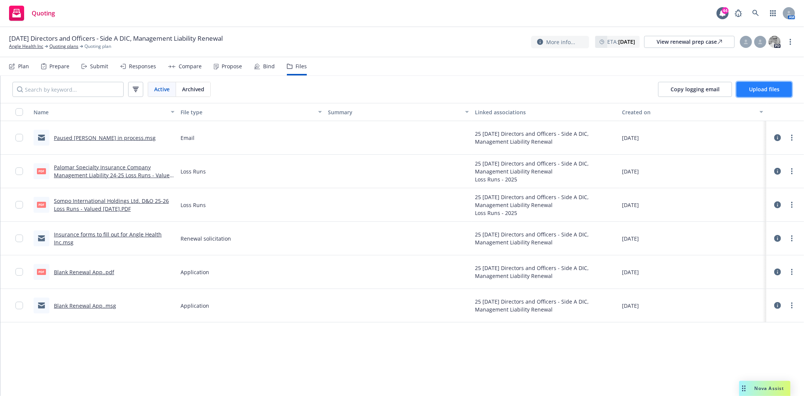
click at [755, 87] on span "Upload files" at bounding box center [764, 89] width 31 height 7
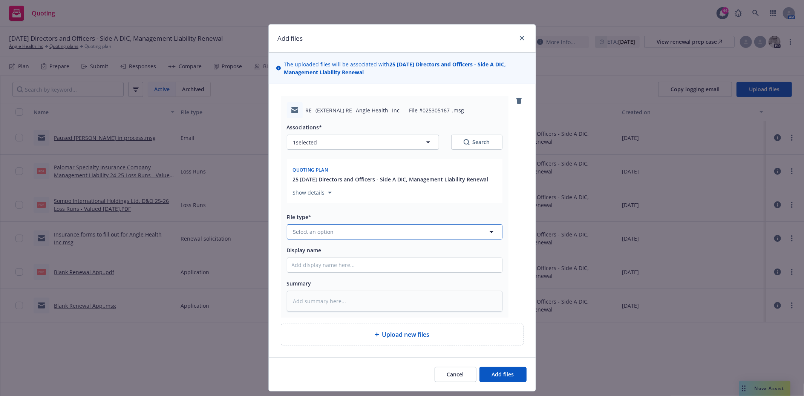
click at [343, 234] on button "Select an option" at bounding box center [395, 231] width 216 height 15
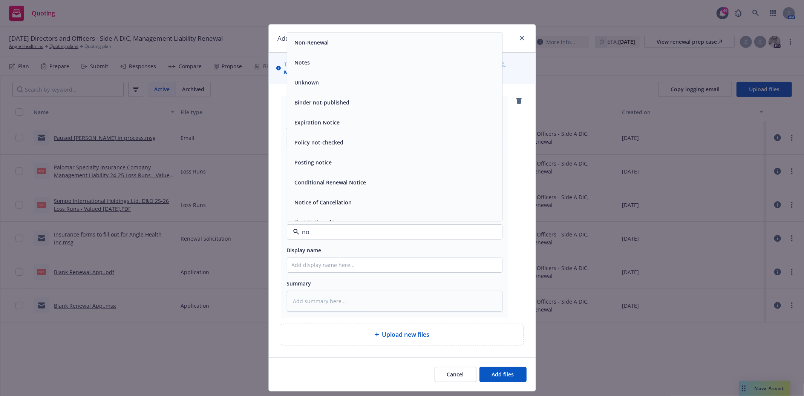
type input "non"
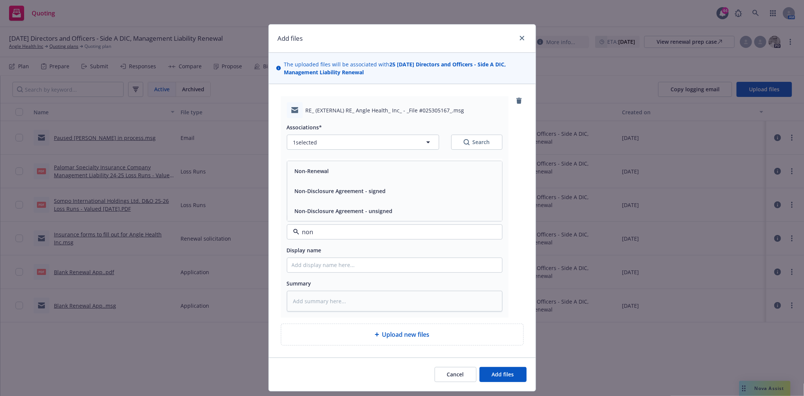
click at [334, 176] on div "Non-Renewal" at bounding box center [395, 170] width 206 height 11
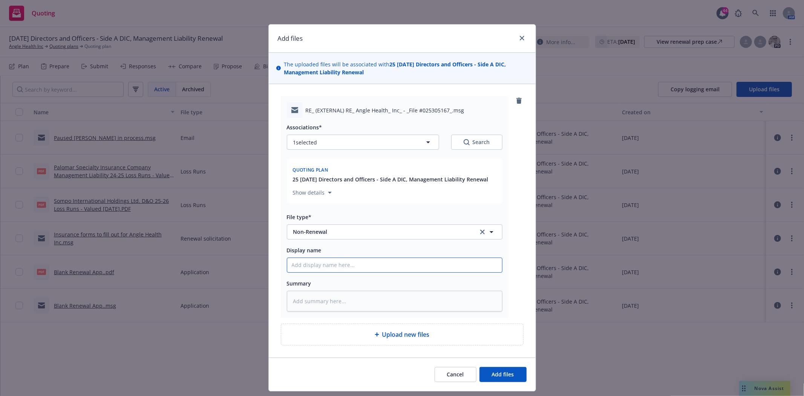
click at [322, 266] on input "Display name" at bounding box center [394, 265] width 215 height 14
type textarea "x"
type input "B"
type textarea "x"
type input "BO"
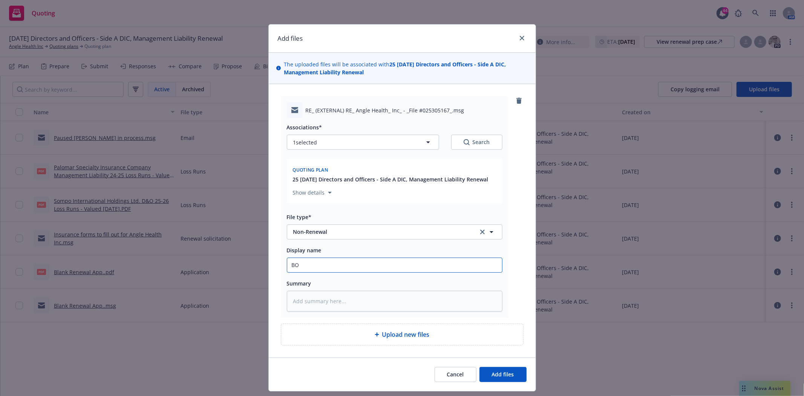
type textarea "x"
type input "BOR"
type textarea "x"
type input "BOR"
type textarea "x"
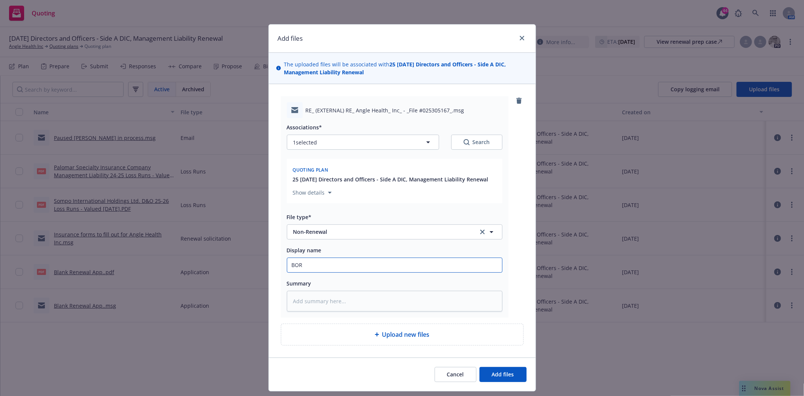
type input "BOR c"
type textarea "x"
type input "BOR co"
type textarea "x"
type input "BOR cor"
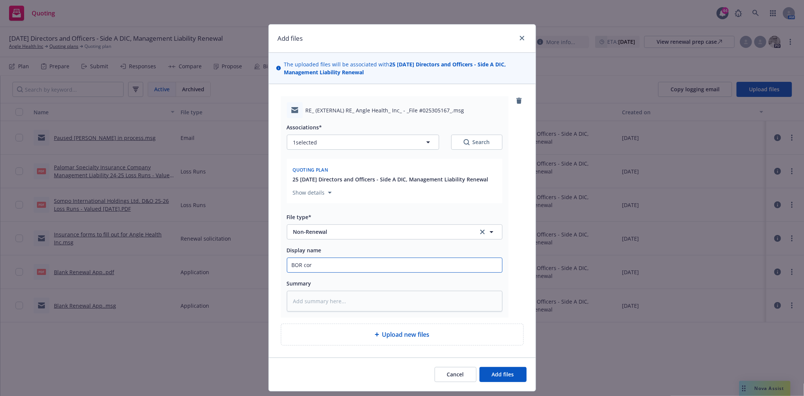
type textarea "x"
type input "BOR corr"
type textarea "x"
type input "BOR corre"
type textarea "x"
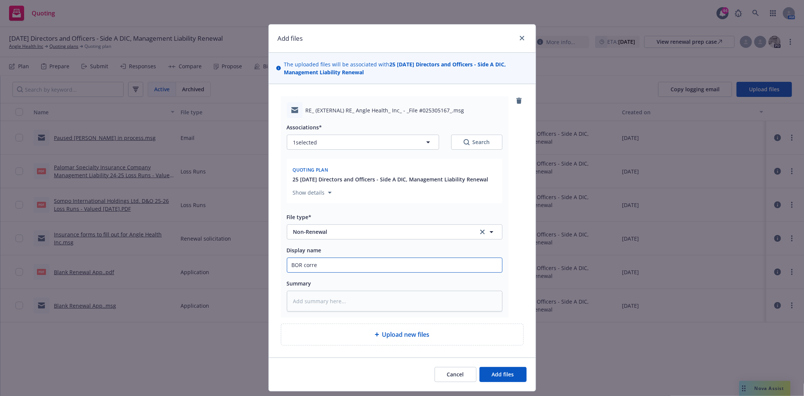
type input "BOR corres"
type textarea "x"
type input "BOR corresp"
type textarea "x"
type input "BOR correspo"
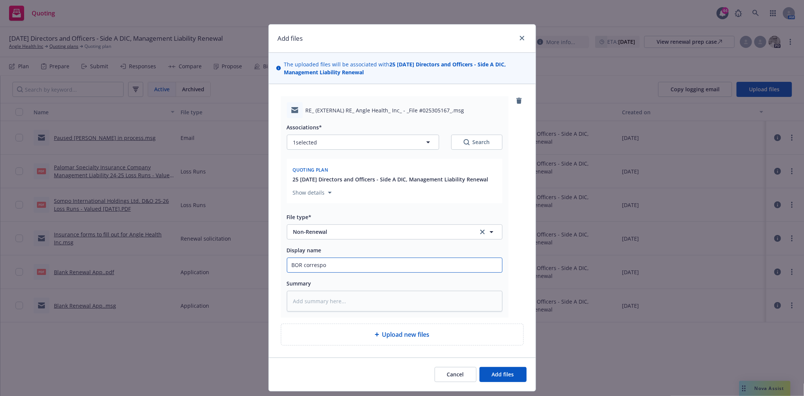
type textarea "x"
type input "BOR correspon"
type textarea "x"
type input "BOR correspond"
type textarea "x"
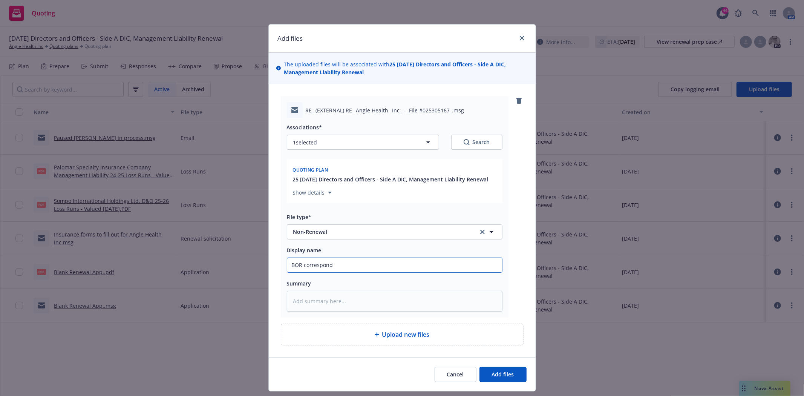
type input "BOR corresponde"
type textarea "x"
type input "BOR corresponden"
type textarea "x"
type input "BOR correspondenc"
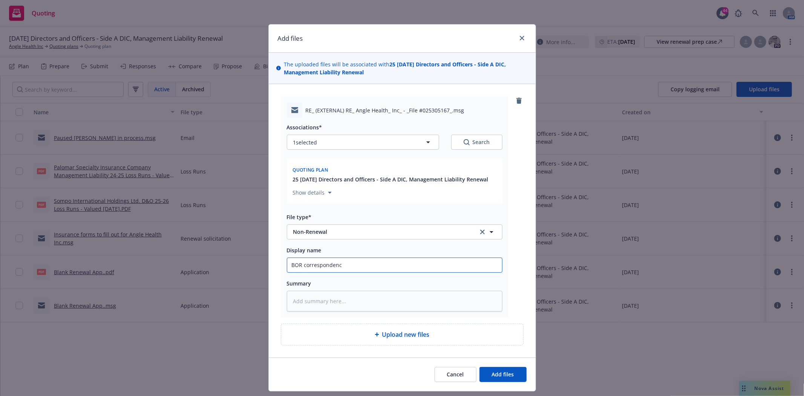
type textarea "x"
type input "BOR correspondence"
type textarea "x"
type input "BOR correspondence"
click at [499, 374] on span "Add files" at bounding box center [503, 373] width 22 height 7
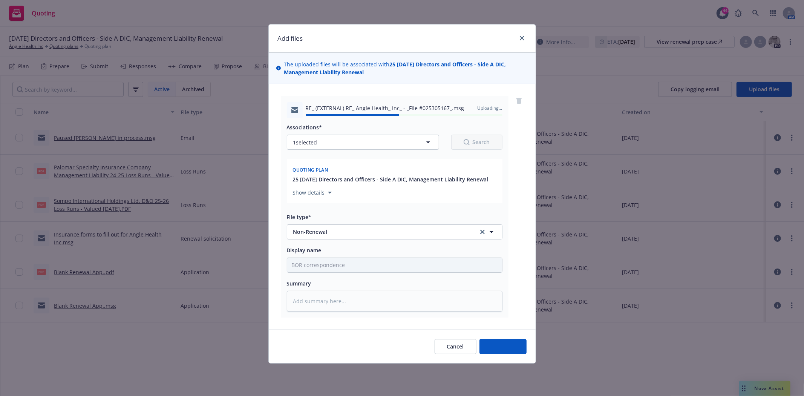
type textarea "x"
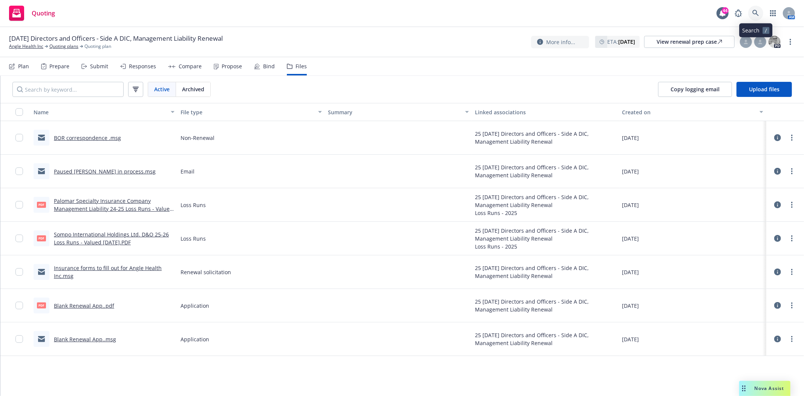
click at [757, 12] on icon at bounding box center [755, 13] width 7 height 7
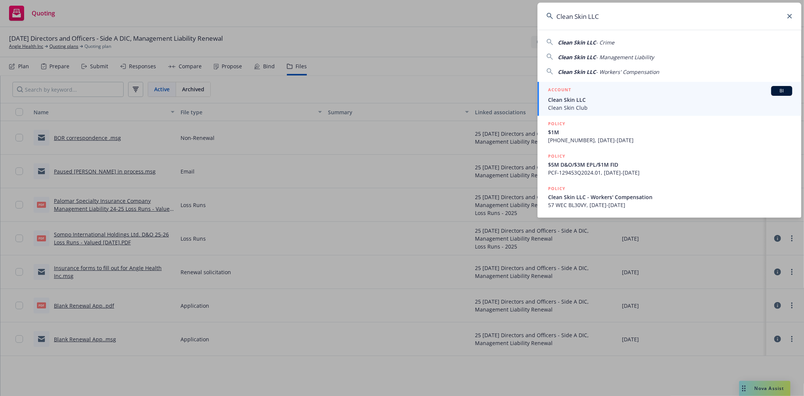
type input "Clean Skin LLC"
click at [586, 103] on span "Clean Skin LLC" at bounding box center [670, 100] width 244 height 8
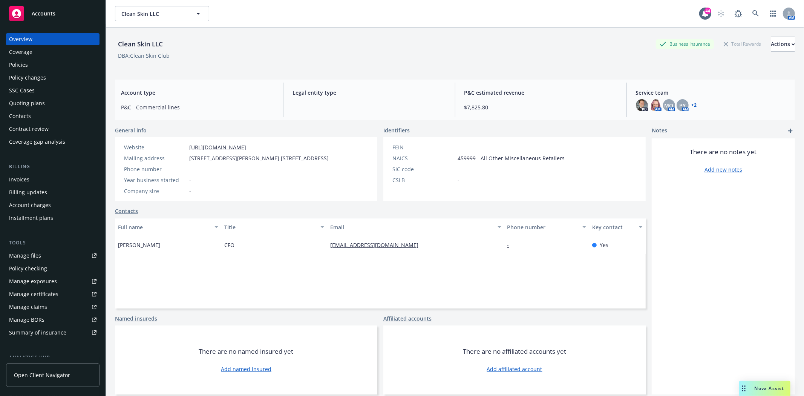
click at [30, 104] on div "Quoting plans" at bounding box center [27, 103] width 36 height 12
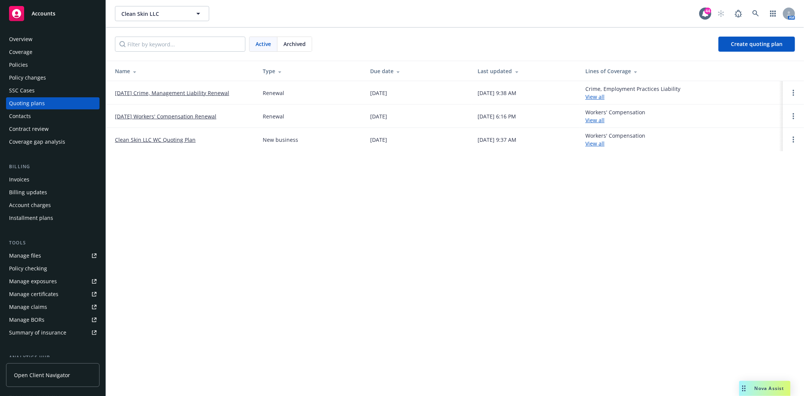
click at [165, 93] on link "[DATE] Crime, Management Liability Renewal" at bounding box center [172, 93] width 114 height 8
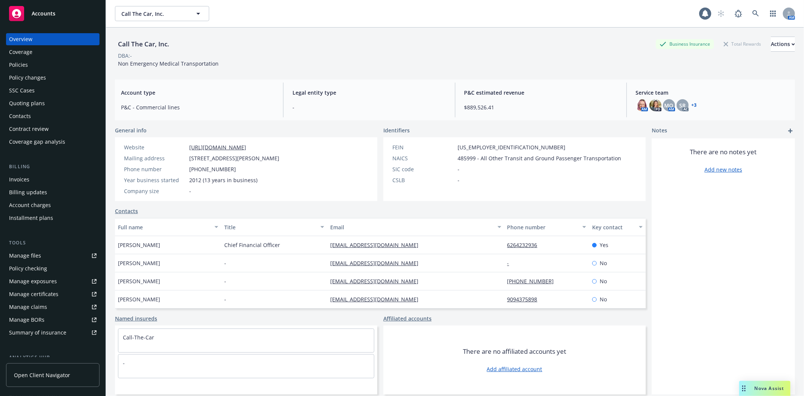
click at [26, 67] on div "Policies" at bounding box center [18, 65] width 19 height 12
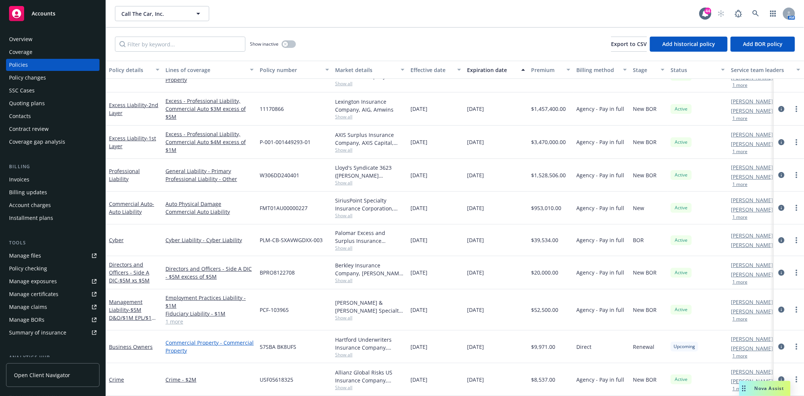
scroll to position [26, 0]
click at [347, 384] on span "Show all" at bounding box center [369, 387] width 69 height 6
click at [234, 366] on div "Crime - $2M" at bounding box center [209, 379] width 94 height 33
drag, startPoint x: 303, startPoint y: 373, endPoint x: 251, endPoint y: 371, distance: 52.5
click at [251, 371] on div "Crime Crime - $2M USF05618325 Allianz Global Risks US Insurance Company, Allian…" at bounding box center [469, 379] width 727 height 33
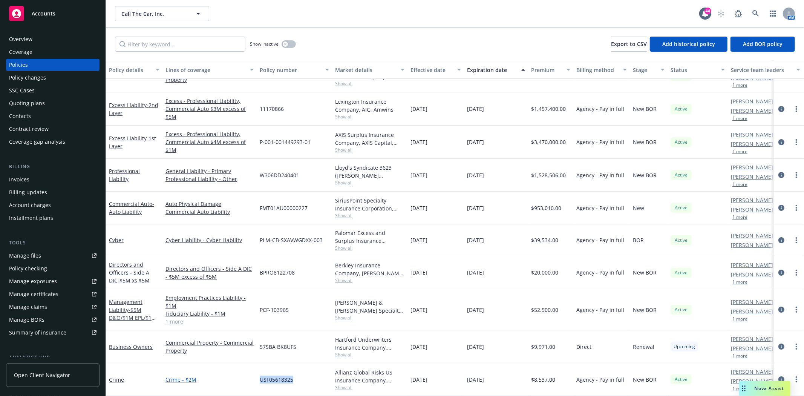
copy div "USF05618325"
click at [285, 381] on div "USF05618325" at bounding box center [294, 379] width 75 height 33
drag, startPoint x: 286, startPoint y: 372, endPoint x: 259, endPoint y: 373, distance: 27.2
click at [259, 373] on div "USF05618325" at bounding box center [294, 379] width 75 height 33
copy span "USF05618325"
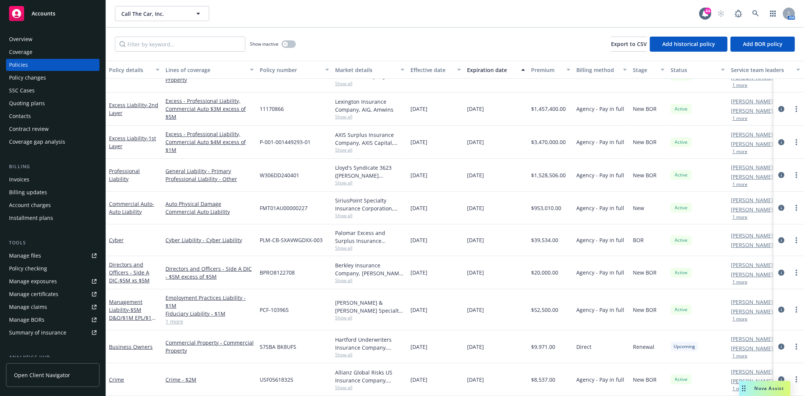
click at [350, 314] on span "Show all" at bounding box center [369, 317] width 69 height 6
click at [18, 100] on div "Quoting plans" at bounding box center [27, 103] width 36 height 12
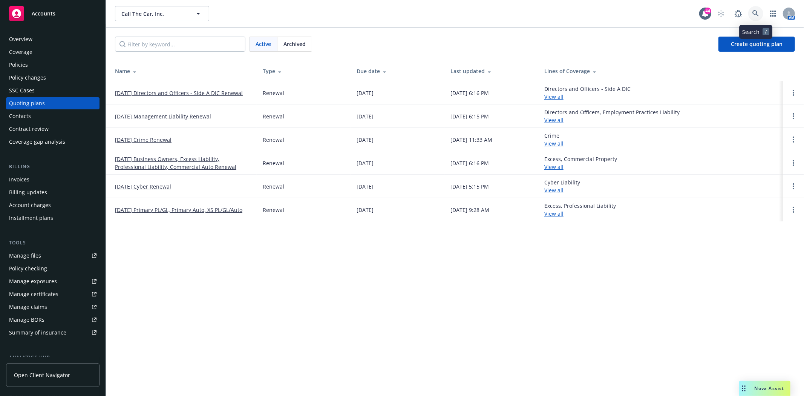
click at [760, 13] on link at bounding box center [755, 13] width 15 height 15
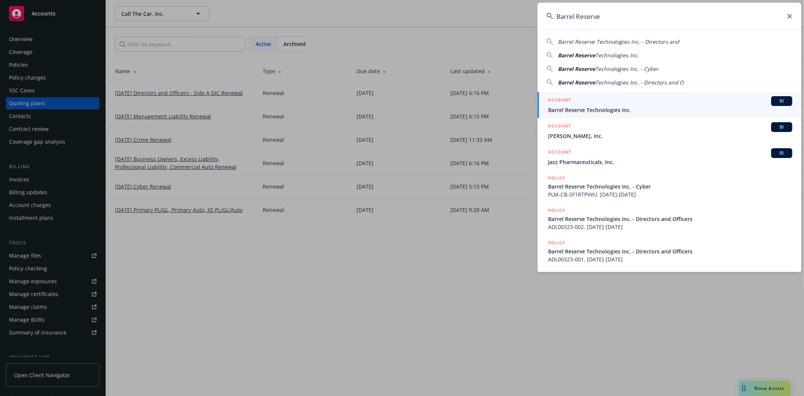
type input "Barrel Reserve"
click at [574, 110] on span "Barrel Reserve Technologies Inc." at bounding box center [670, 110] width 244 height 8
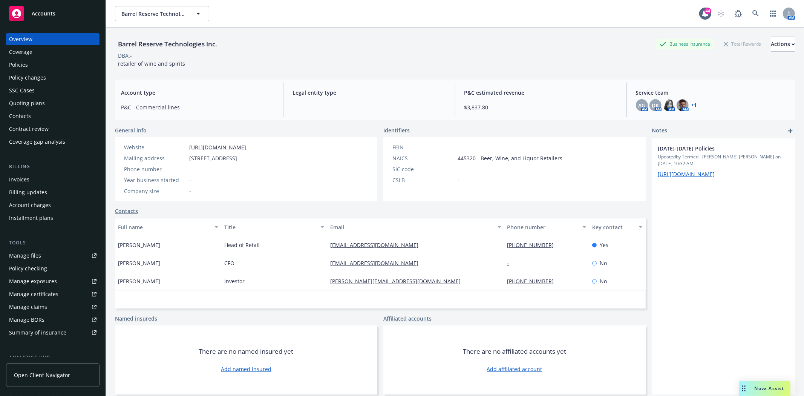
click at [29, 63] on div "Policies" at bounding box center [52, 65] width 87 height 12
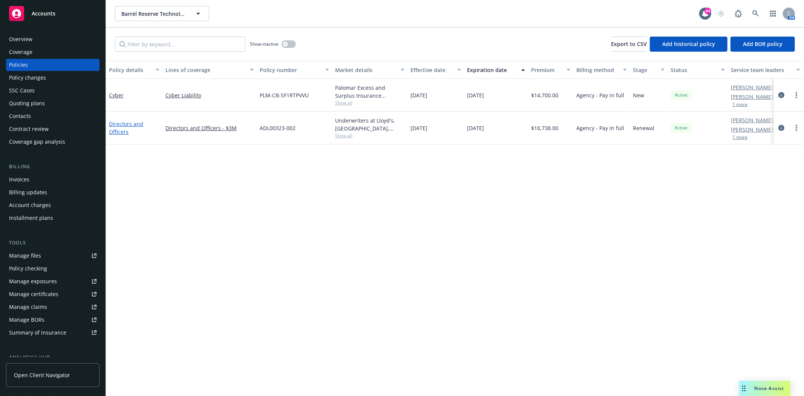
click at [124, 121] on link "Directors and Officers" at bounding box center [126, 127] width 34 height 15
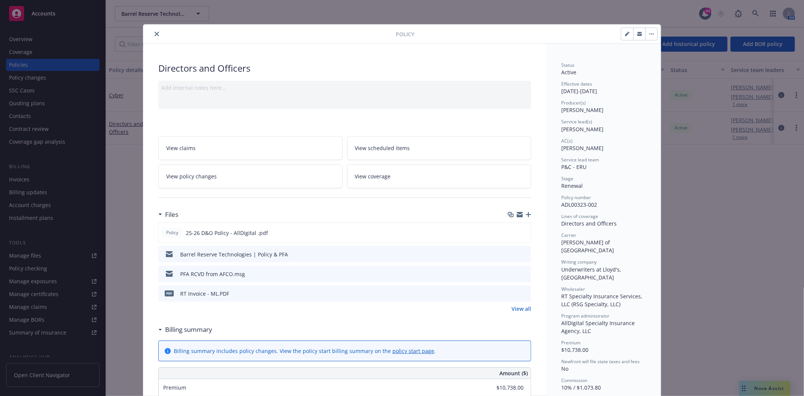
click at [156, 33] on button "close" at bounding box center [156, 33] width 9 height 9
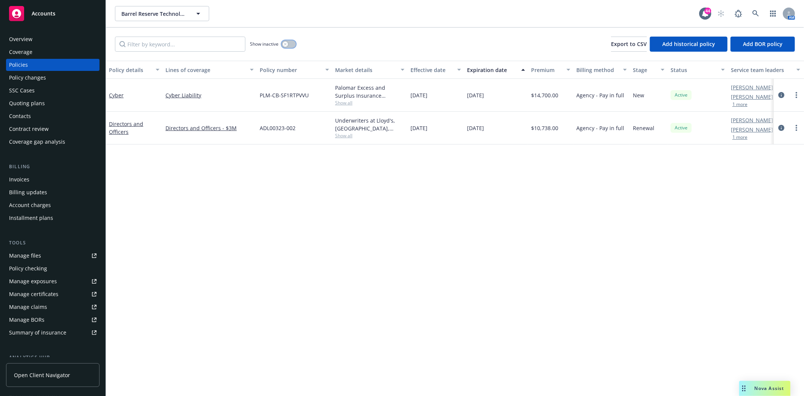
click at [287, 45] on icon "button" at bounding box center [285, 44] width 3 height 3
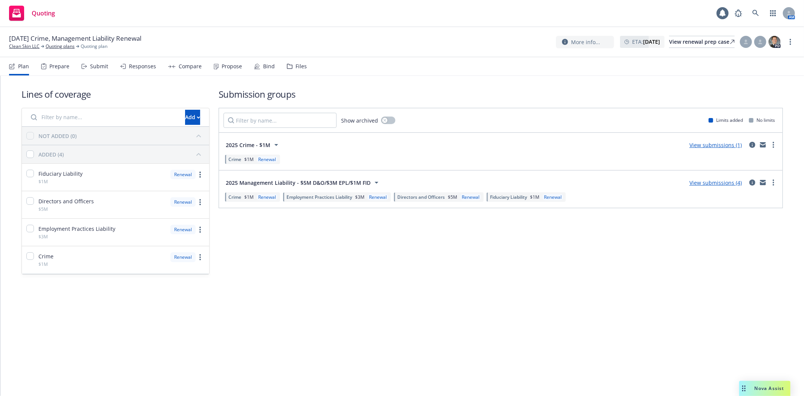
click at [302, 65] on div "Files" at bounding box center [300, 66] width 11 height 6
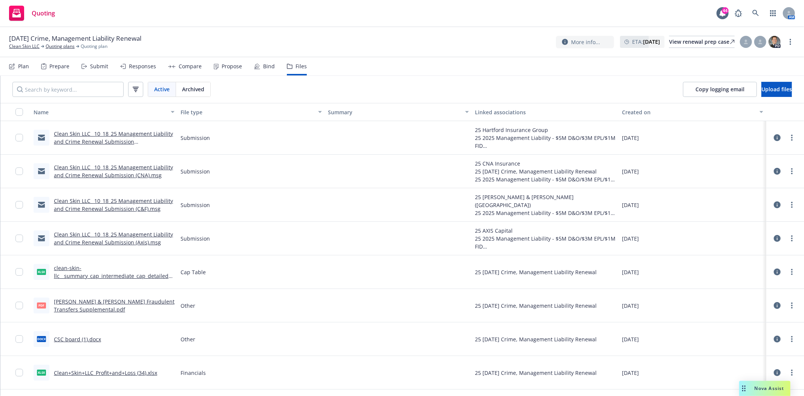
click at [99, 141] on link "Clean Skin LLC_ 10_18_25 Management Liability and Crime Renewal Submission ([GE…" at bounding box center [113, 141] width 119 height 23
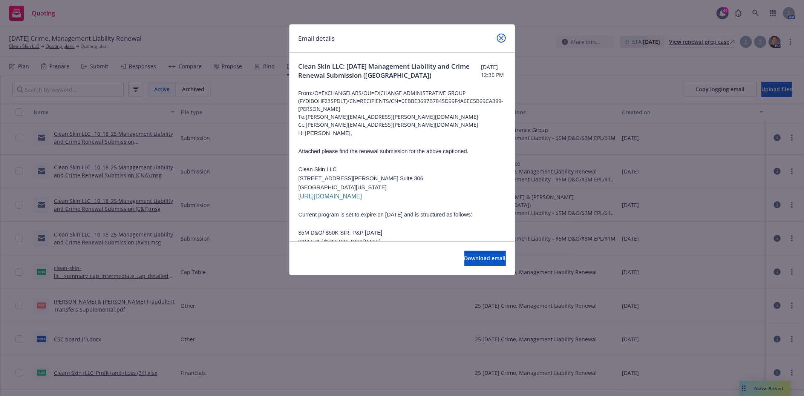
click at [502, 38] on icon "close" at bounding box center [501, 38] width 5 height 5
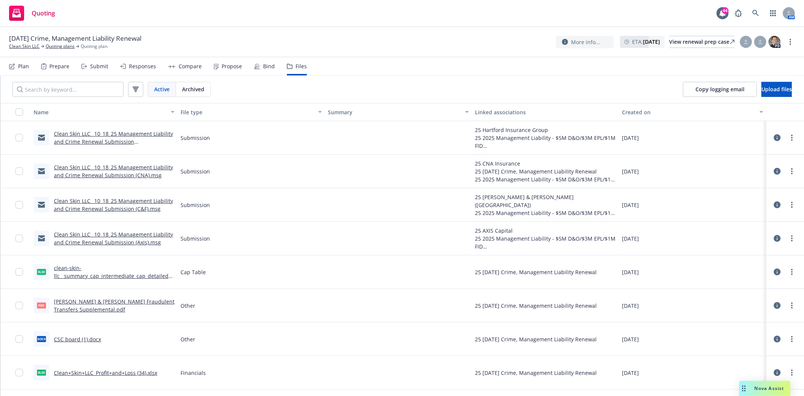
click at [118, 244] on link "Clean Skin LLC_ 10_18_25 Management Liability and Crime Renewal Submission (Axi…" at bounding box center [113, 238] width 119 height 15
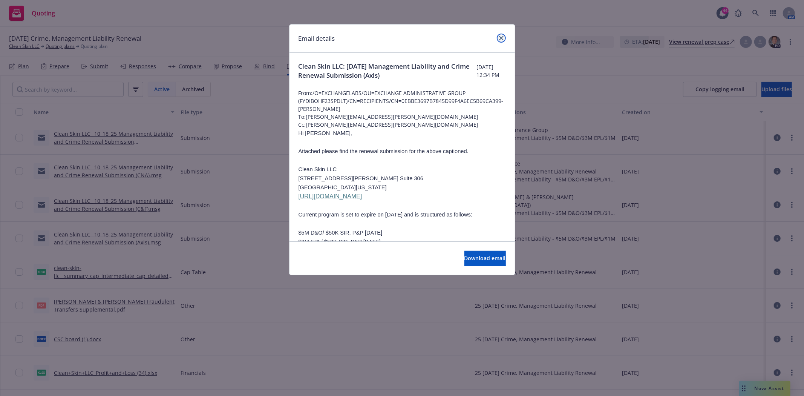
click at [501, 38] on icon "close" at bounding box center [501, 38] width 5 height 5
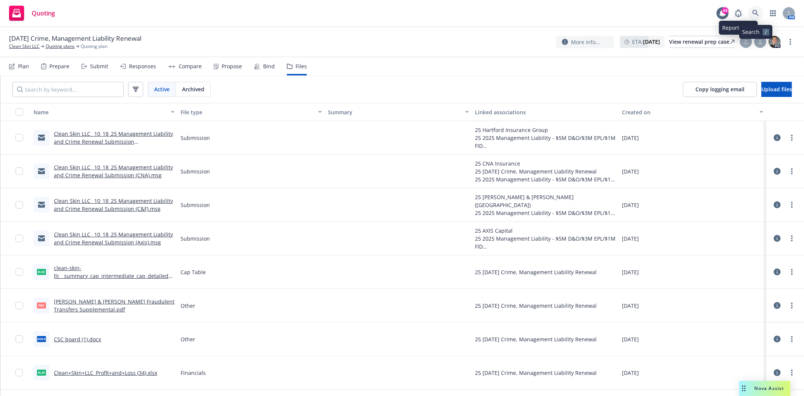
click at [755, 14] on icon at bounding box center [755, 13] width 6 height 6
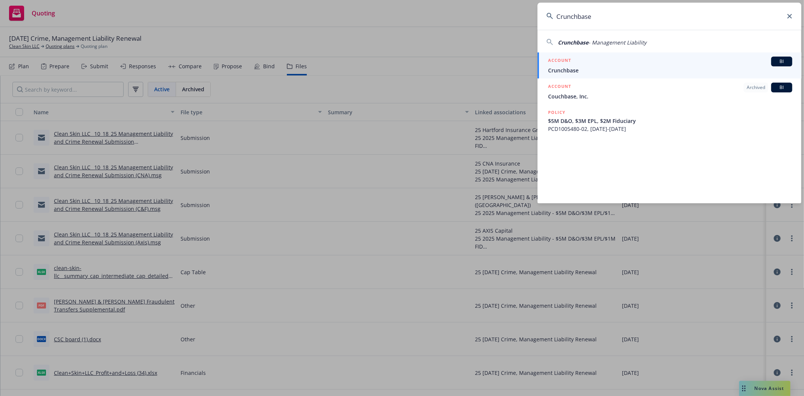
type input "Crunchbase"
click at [569, 65] on h5 "ACCOUNT" at bounding box center [559, 61] width 23 height 9
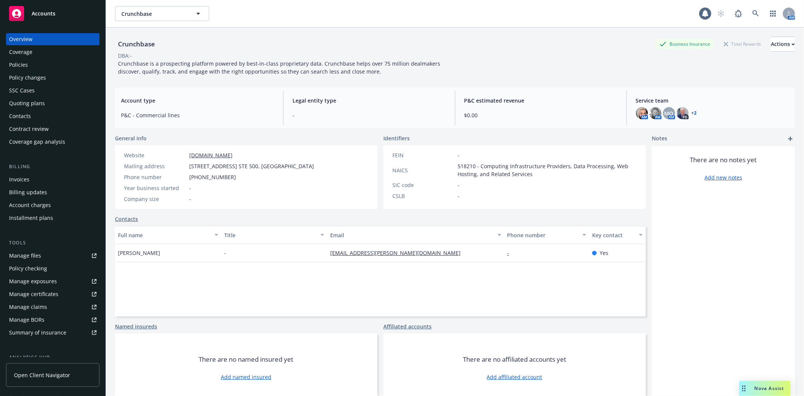
click at [16, 64] on div "Policies" at bounding box center [18, 65] width 19 height 12
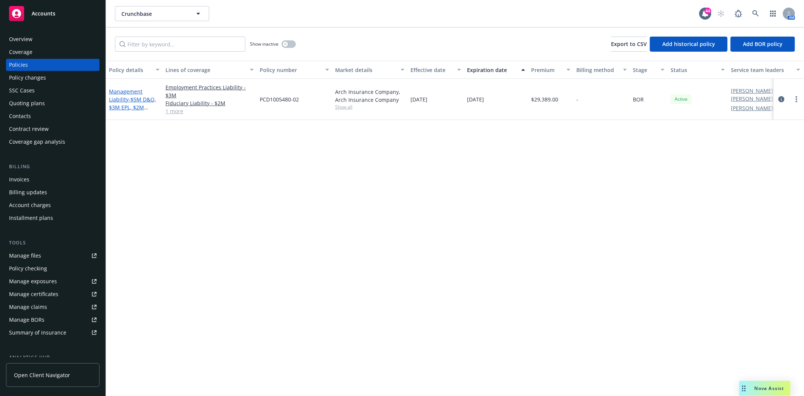
click at [124, 99] on link "Management Liability - $5M D&O, $3M EPL, $2M Fiduciary" at bounding box center [132, 103] width 47 height 31
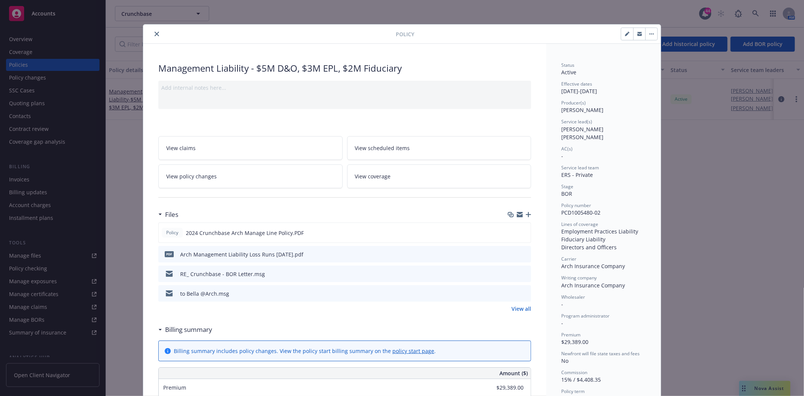
click at [155, 35] on icon "close" at bounding box center [157, 34] width 5 height 5
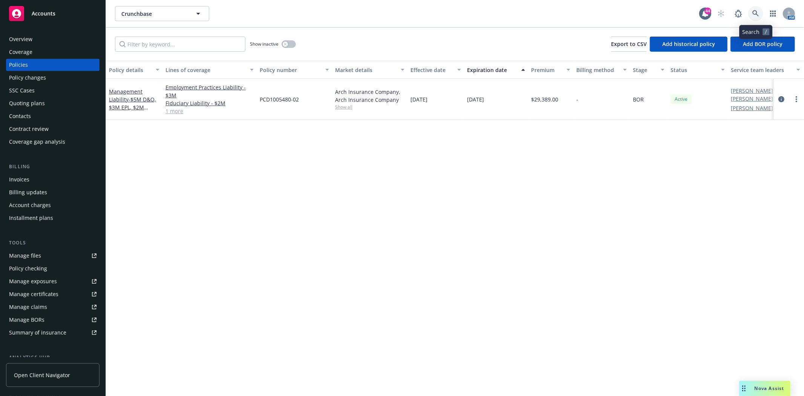
click at [756, 12] on icon at bounding box center [755, 13] width 7 height 7
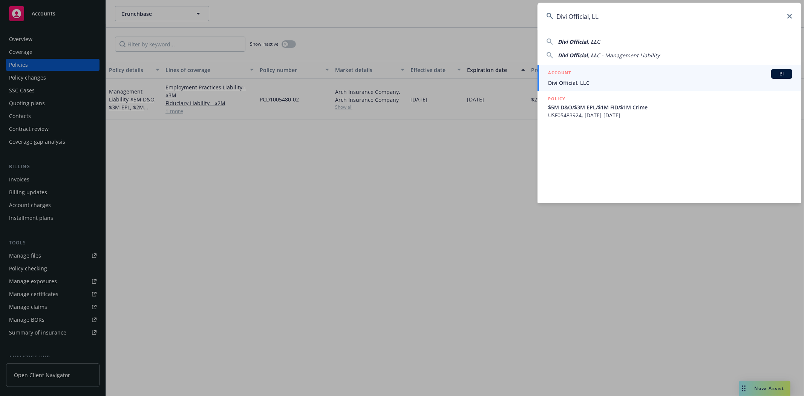
type input "Divi Official, LL"
click at [564, 78] on h5 "ACCOUNT" at bounding box center [559, 73] width 23 height 9
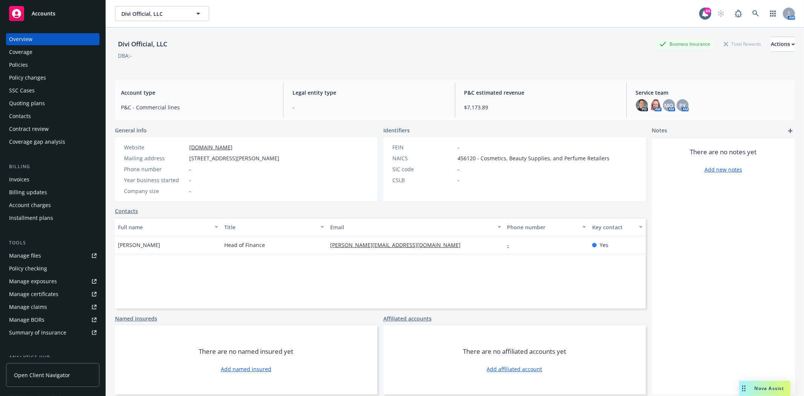
click at [37, 104] on div "Quoting plans" at bounding box center [27, 103] width 36 height 12
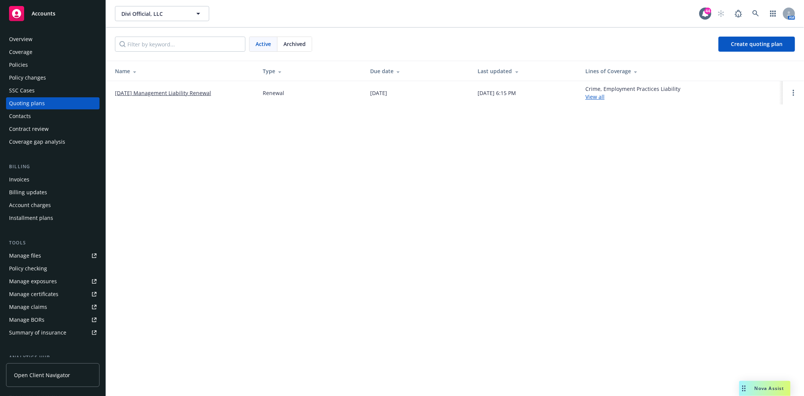
click at [142, 93] on link "10/21/25 Management Liability Renewal" at bounding box center [163, 93] width 96 height 8
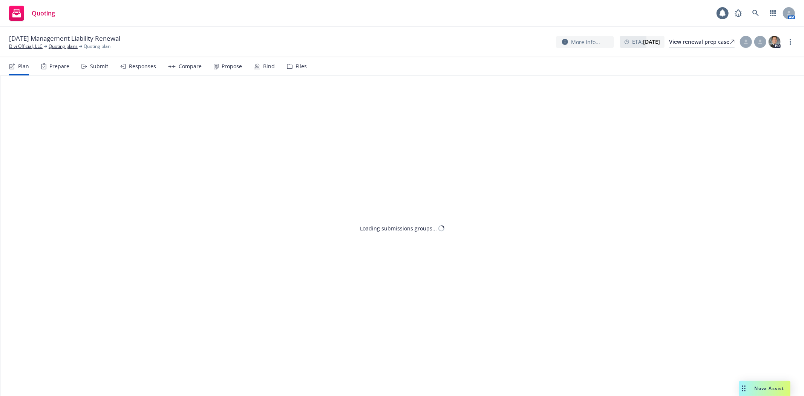
click at [295, 65] on div "Files" at bounding box center [300, 66] width 11 height 6
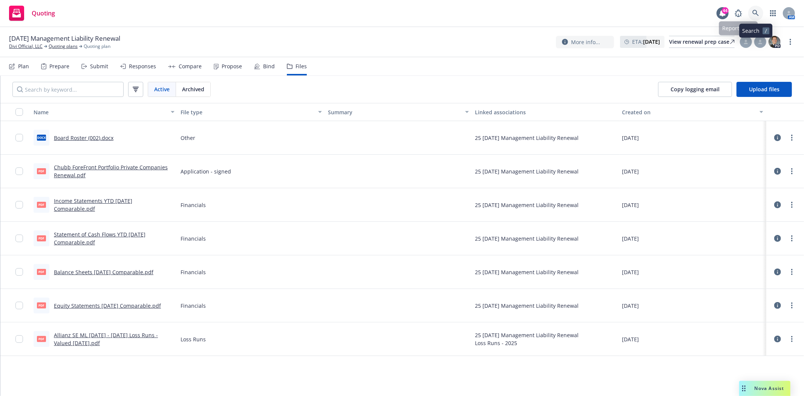
click at [757, 10] on icon at bounding box center [755, 13] width 7 height 7
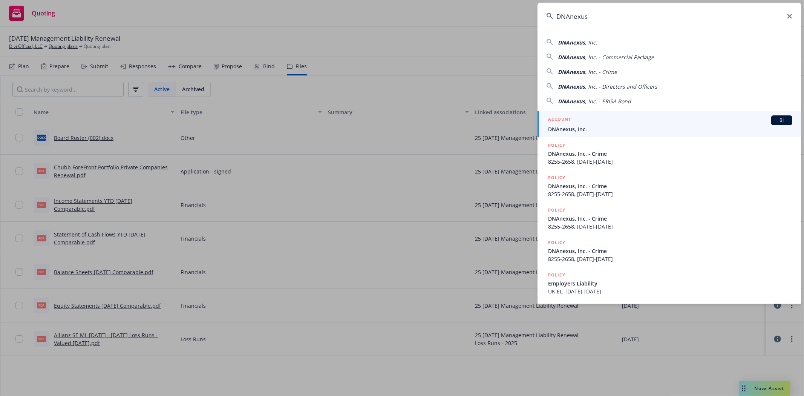
type input "DNAnexus"
click at [560, 126] on span "DNAnexus, Inc." at bounding box center [670, 129] width 244 height 8
